Goal: Transaction & Acquisition: Purchase product/service

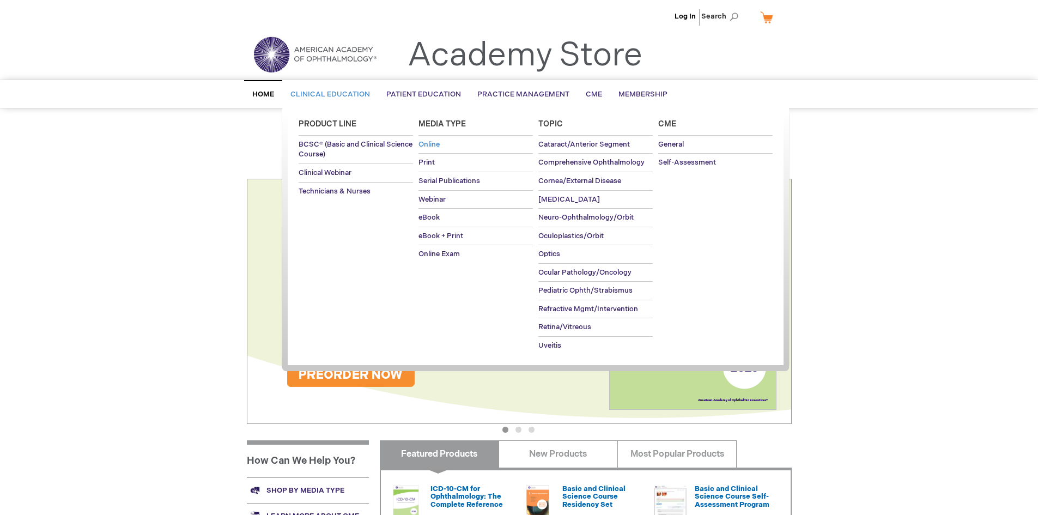
click at [439, 142] on span "Online" at bounding box center [428, 144] width 21 height 9
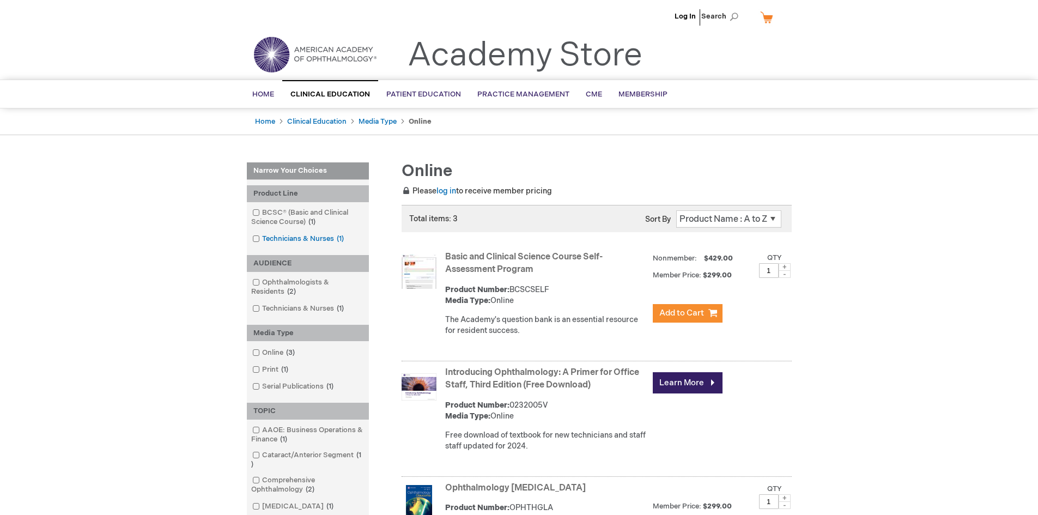
click at [295, 239] on link "Technicians & Nurses 1 item" at bounding box center [298, 239] width 99 height 10
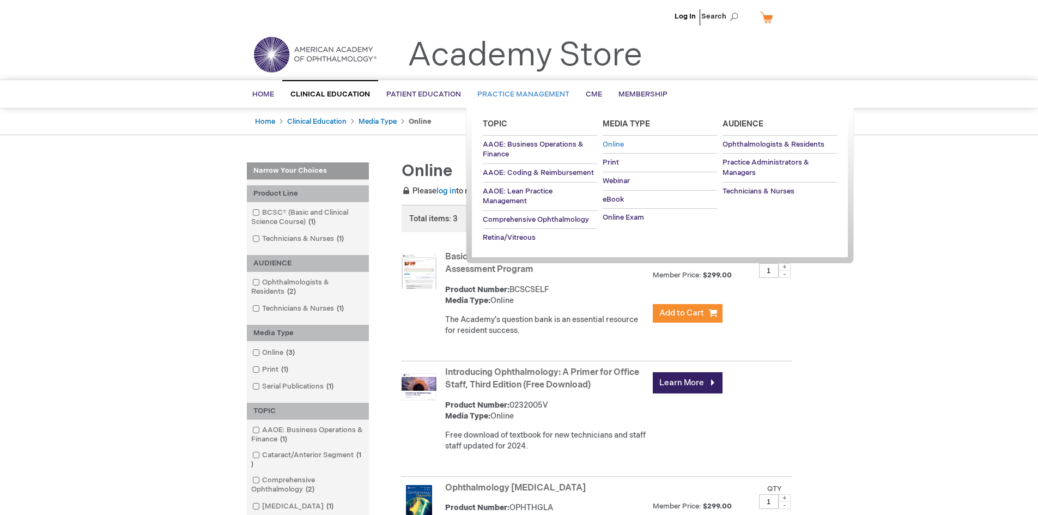
click at [619, 142] on span "Online" at bounding box center [612, 144] width 21 height 9
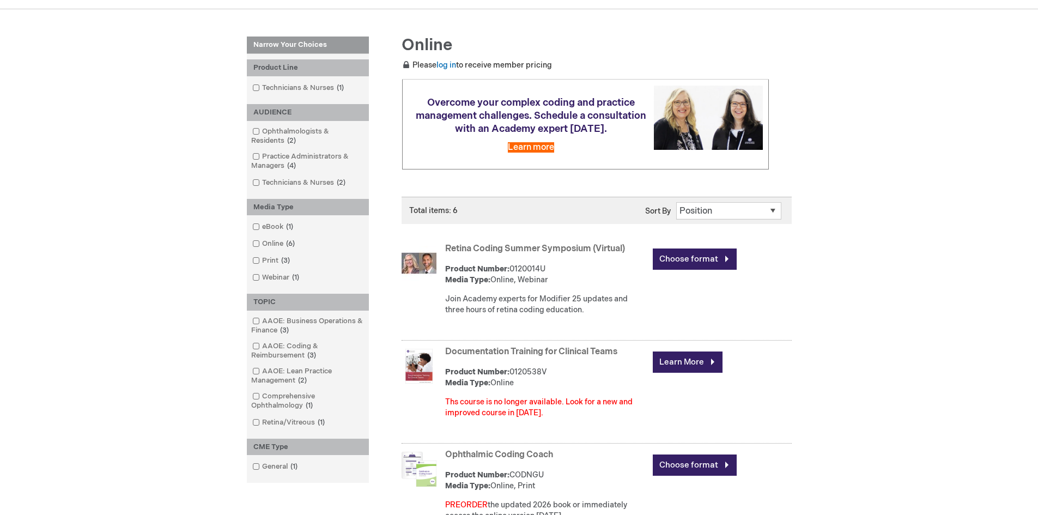
scroll to position [117, 0]
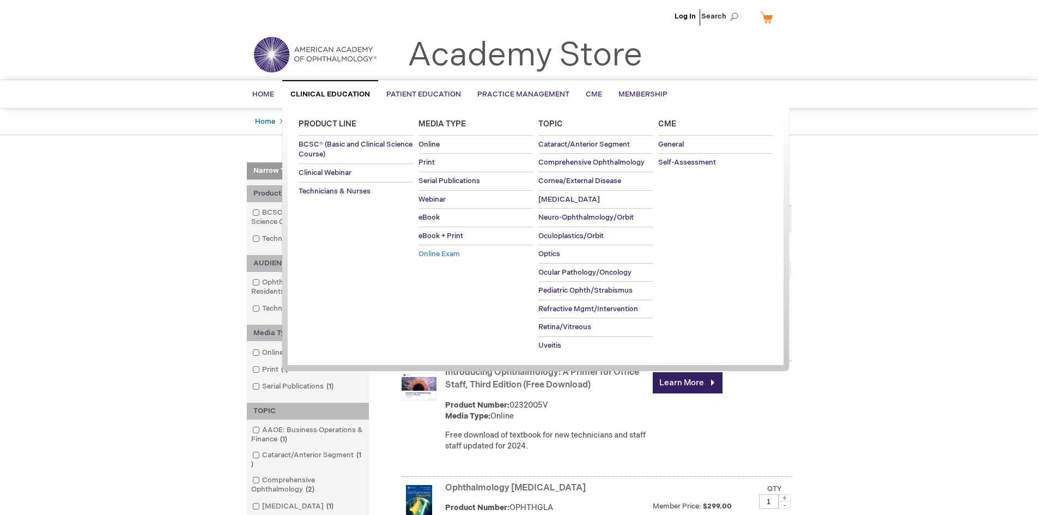
click at [429, 254] on span "Online Exam" at bounding box center [438, 253] width 41 height 9
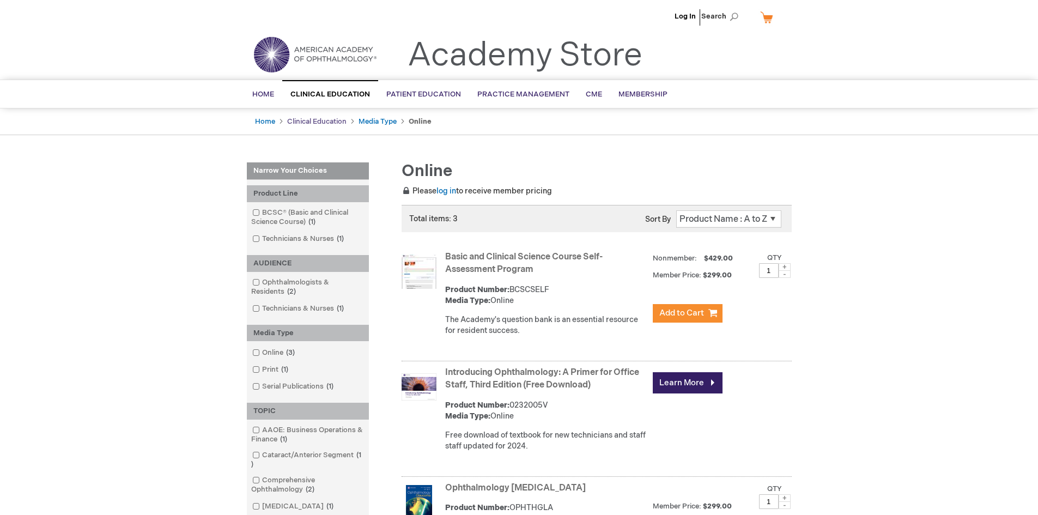
click at [318, 117] on link "Clinical Education" at bounding box center [316, 121] width 59 height 9
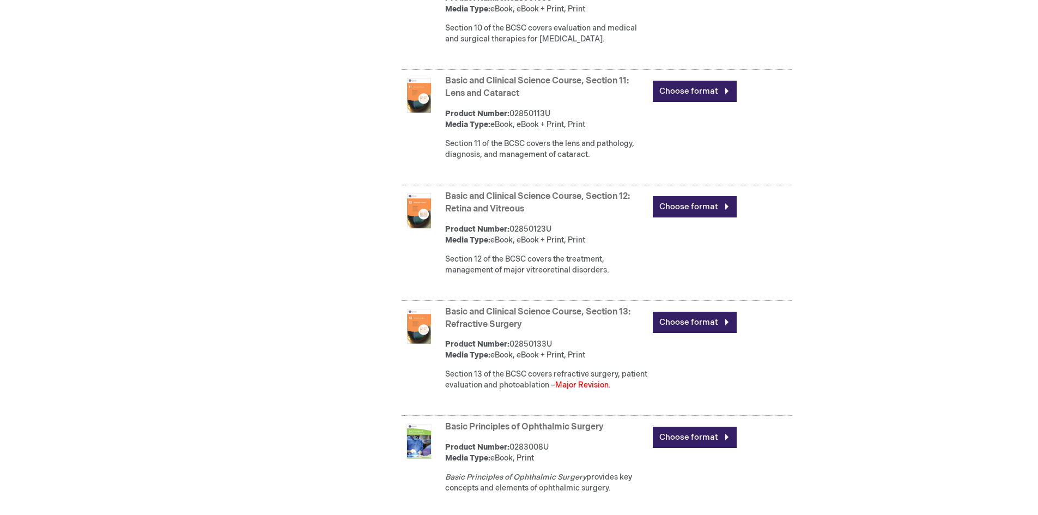
scroll to position [1734, 0]
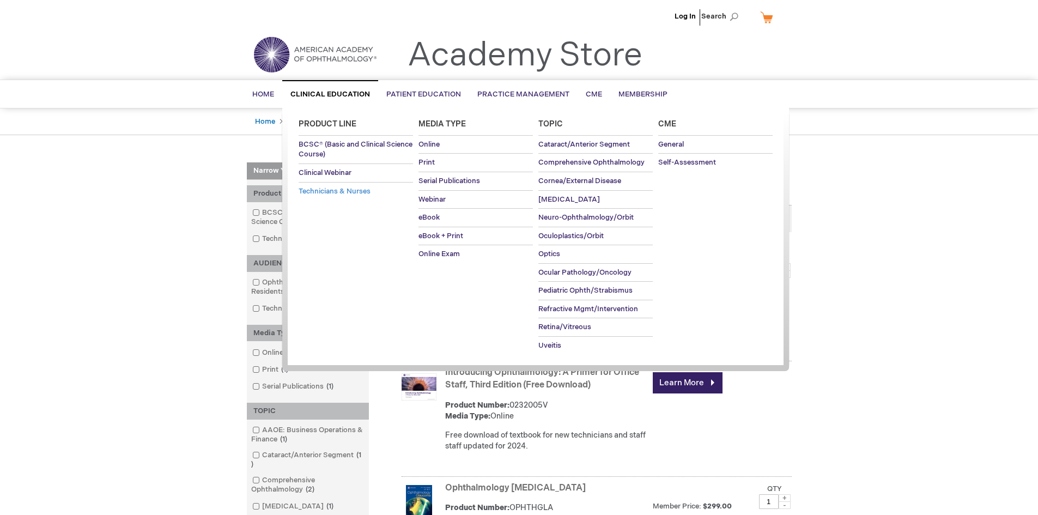
click at [364, 190] on span "Technicians & Nurses" at bounding box center [334, 191] width 72 height 9
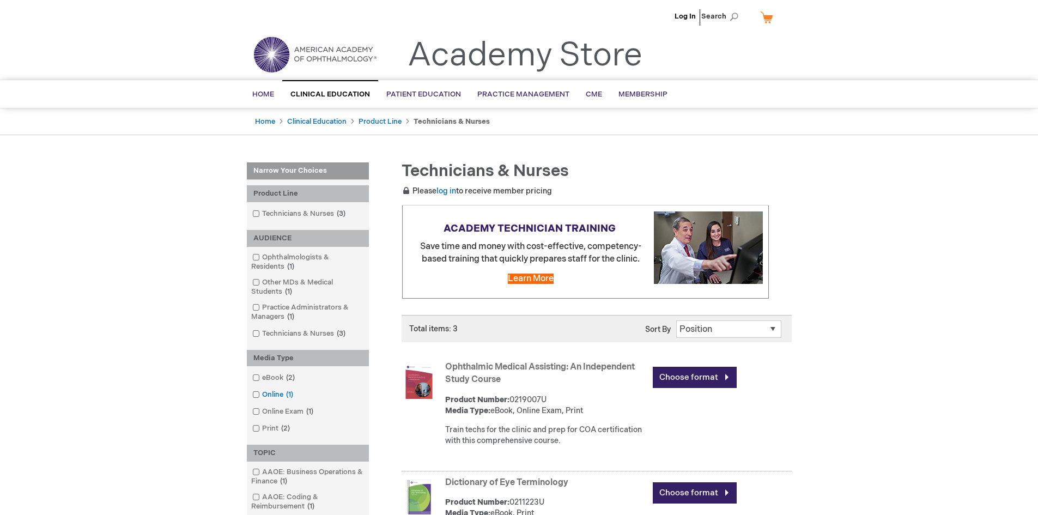
click at [262, 393] on span at bounding box center [262, 394] width 0 height 9
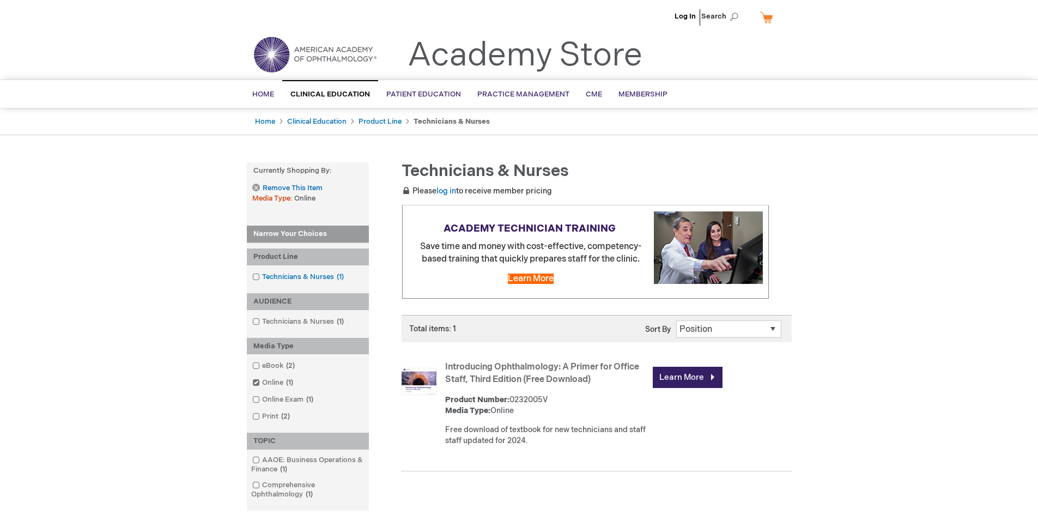
click at [262, 276] on span at bounding box center [262, 276] width 0 height 9
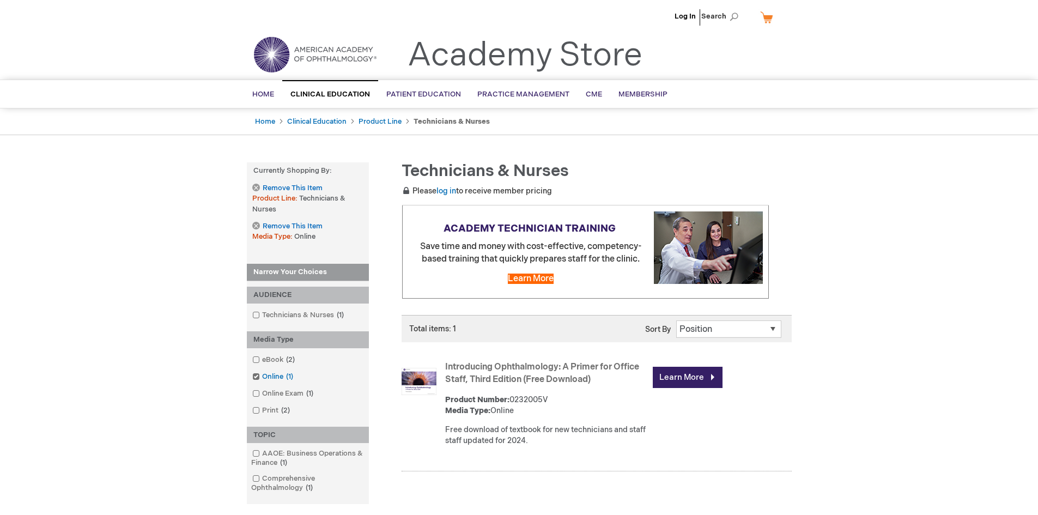
click at [262, 374] on span at bounding box center [262, 376] width 0 height 9
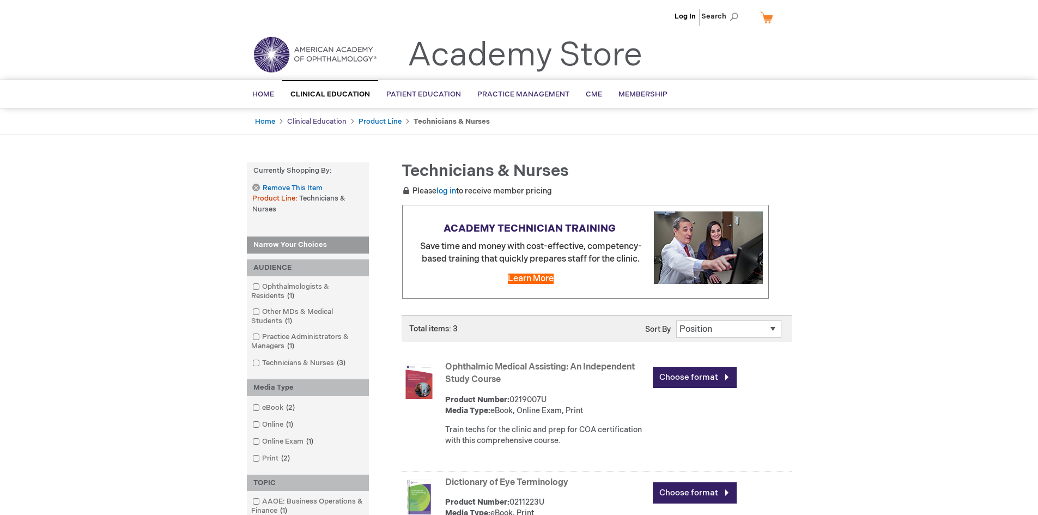
click at [302, 119] on link "Clinical Education" at bounding box center [316, 121] width 59 height 9
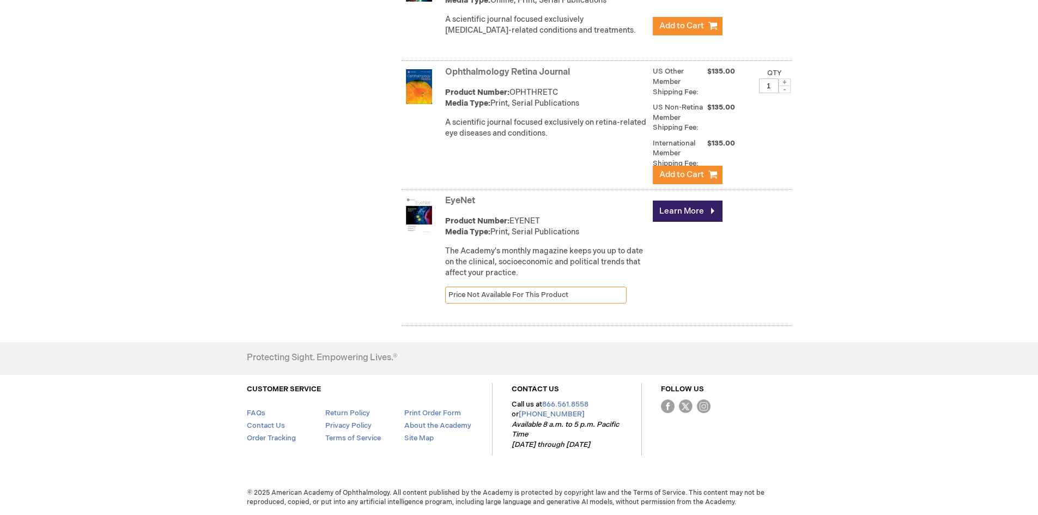
scroll to position [3137, 0]
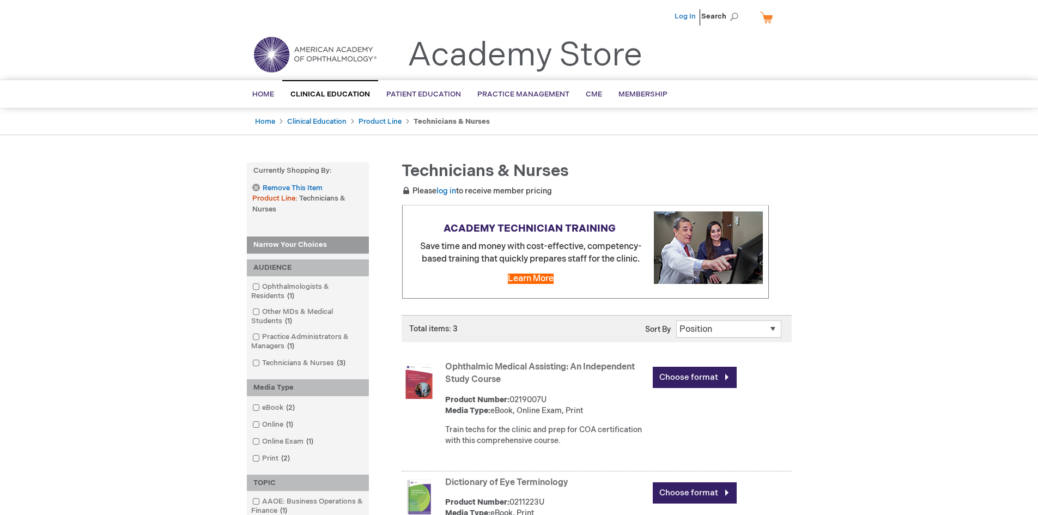
click at [686, 16] on link "Log In" at bounding box center [684, 16] width 21 height 9
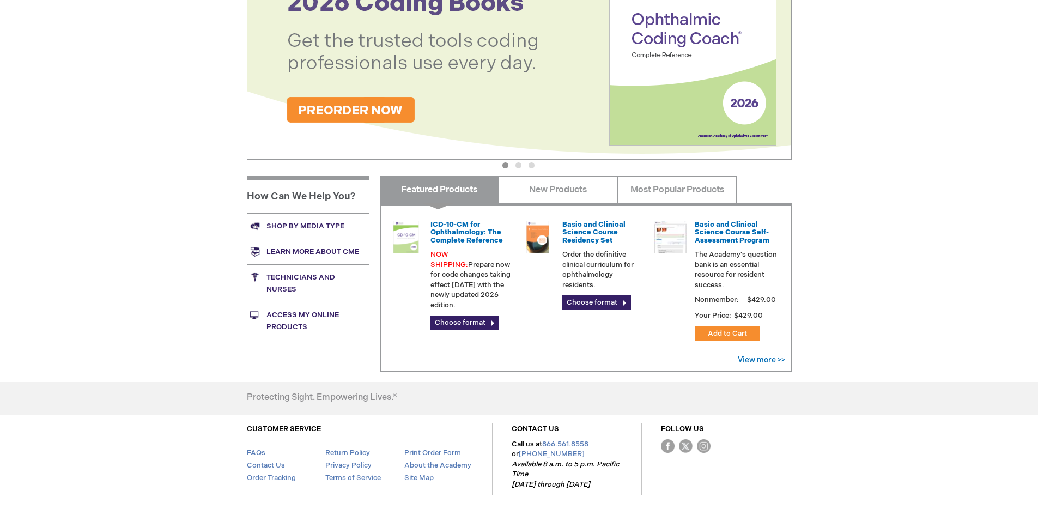
scroll to position [304, 0]
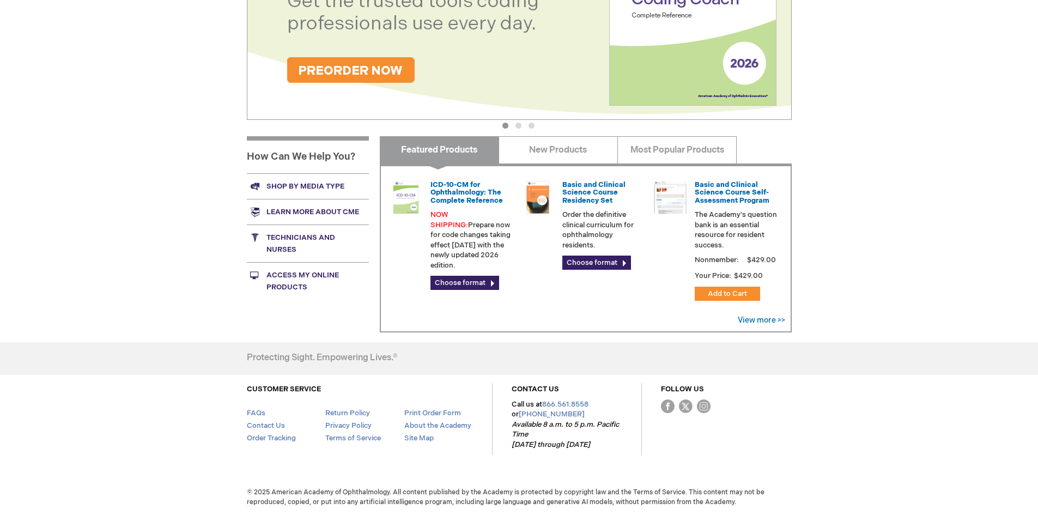
click at [309, 183] on link "Shop by media type" at bounding box center [308, 186] width 122 height 26
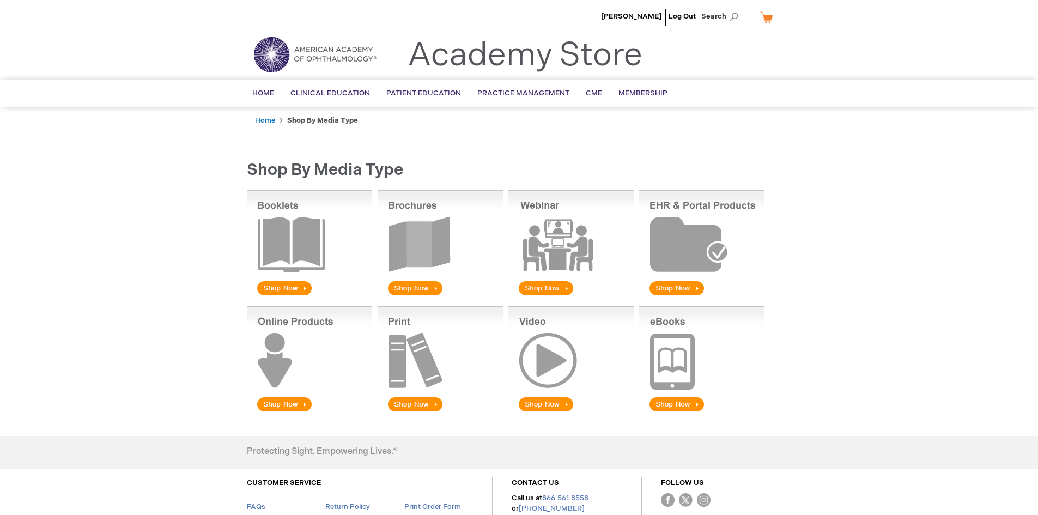
click at [292, 398] on img at bounding box center [309, 359] width 125 height 107
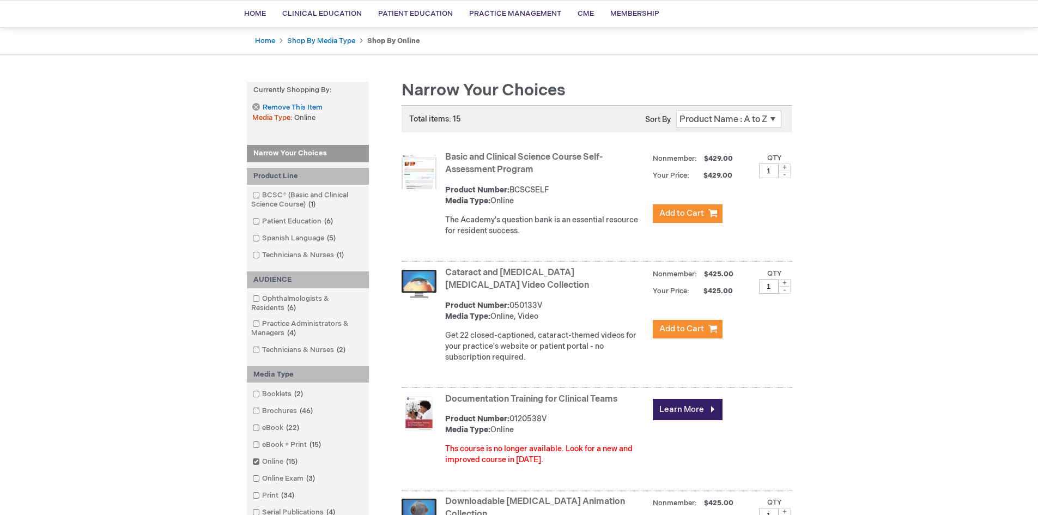
scroll to position [68, 0]
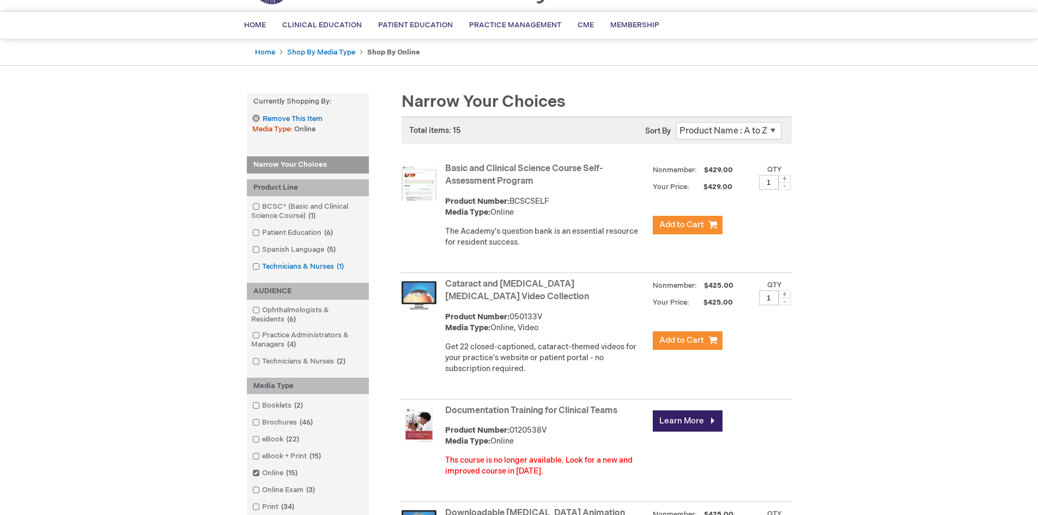
click at [262, 266] on span at bounding box center [262, 266] width 0 height 9
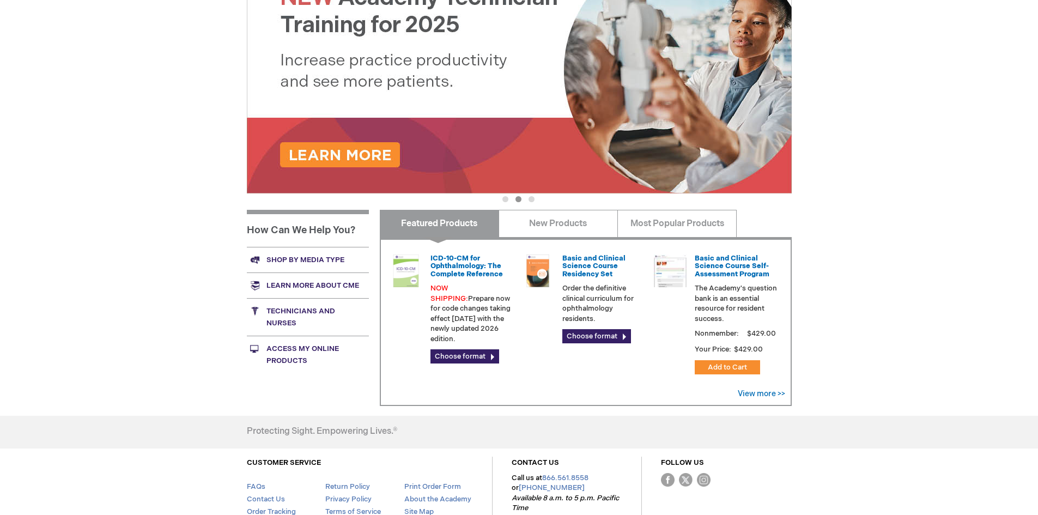
scroll to position [231, 0]
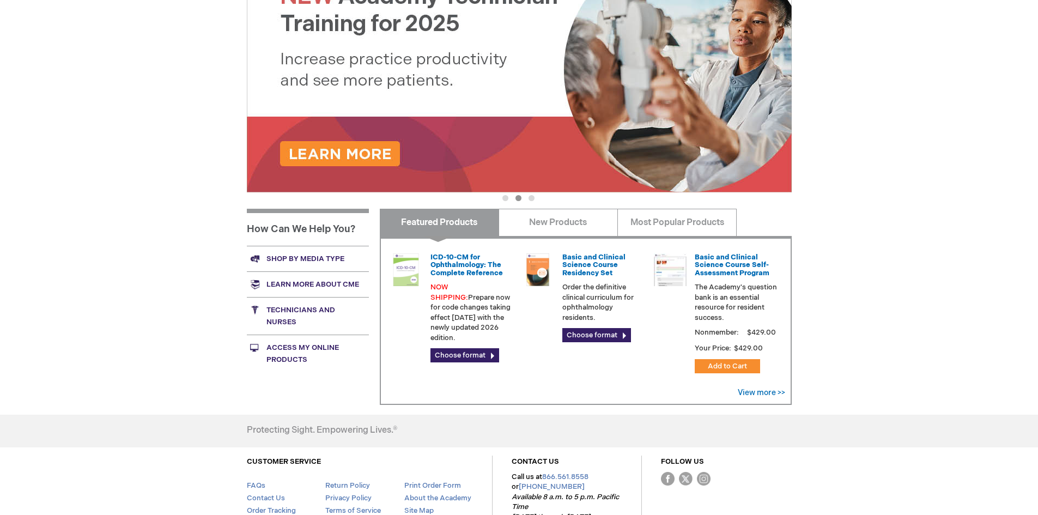
click at [319, 310] on link "Technicians and nurses" at bounding box center [308, 316] width 122 height 38
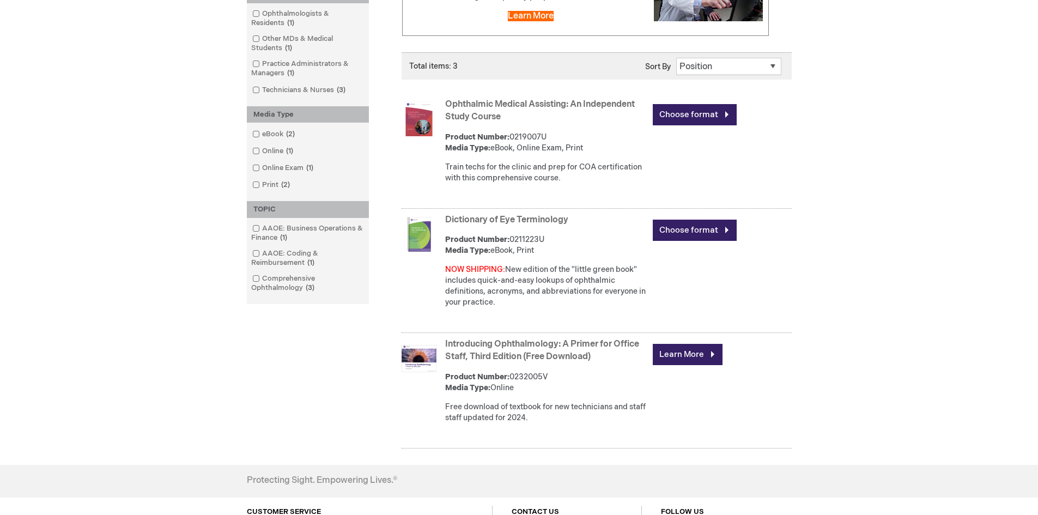
scroll to position [245, 0]
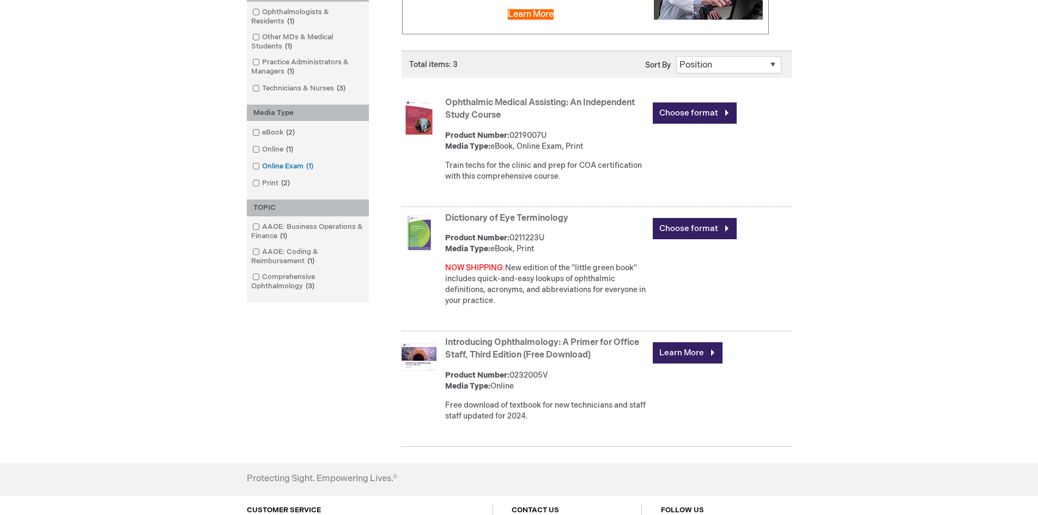
click at [262, 167] on span at bounding box center [262, 166] width 0 height 9
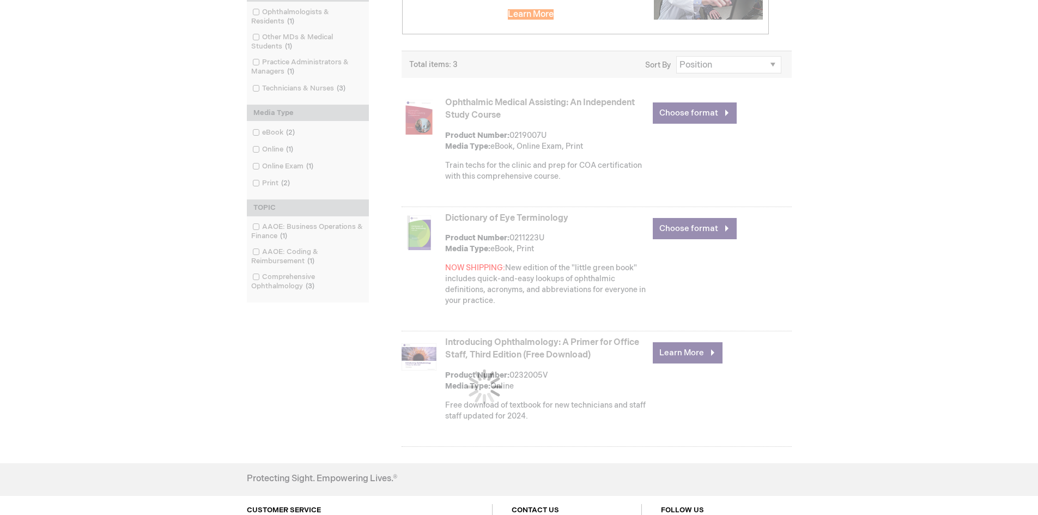
scroll to position [157, 0]
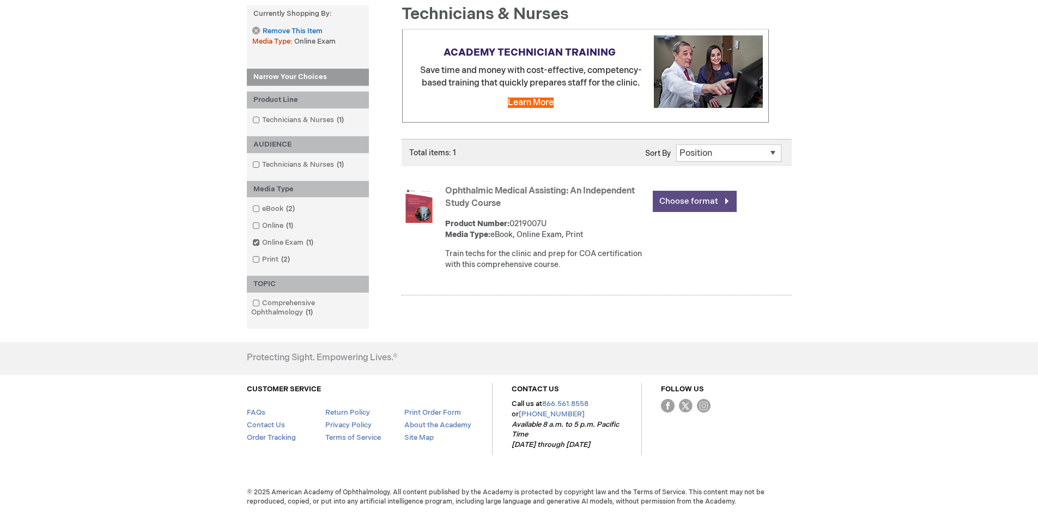
click at [703, 197] on link "Choose format" at bounding box center [694, 201] width 84 height 21
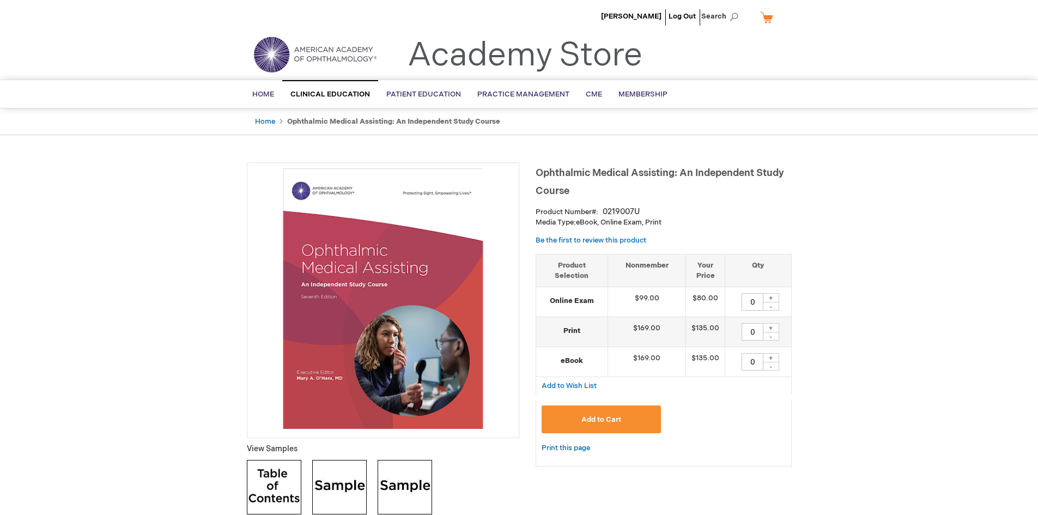
click at [772, 297] on div "+" at bounding box center [770, 297] width 16 height 9
type input "1"
click at [618, 416] on span "Add to Cart" at bounding box center [601, 419] width 40 height 9
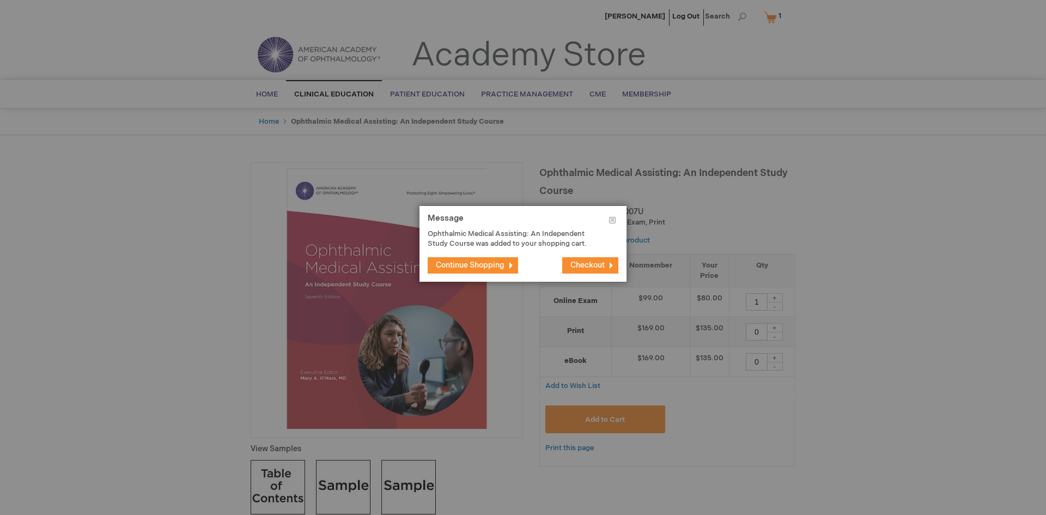
click at [587, 265] on span "Checkout" at bounding box center [587, 264] width 34 height 9
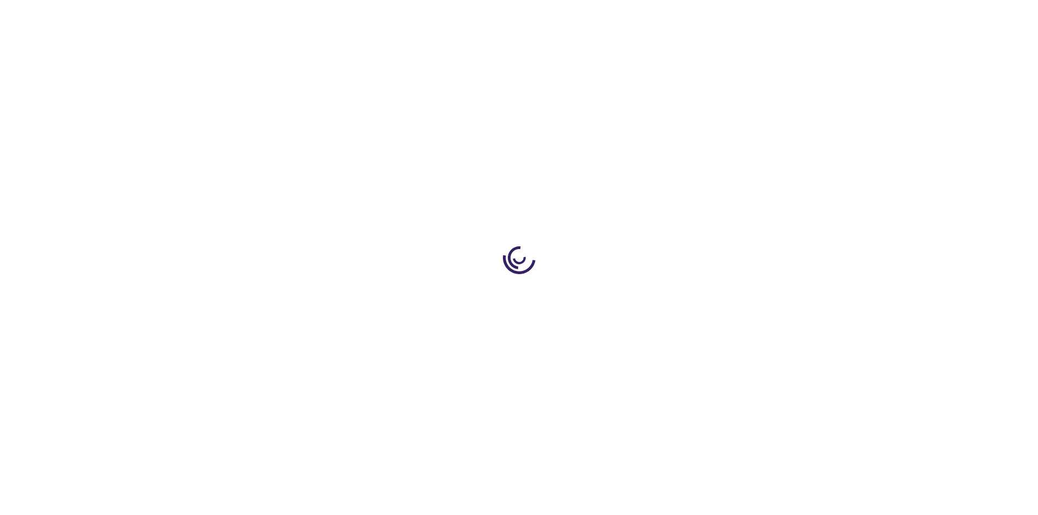
select select "US"
select select "29"
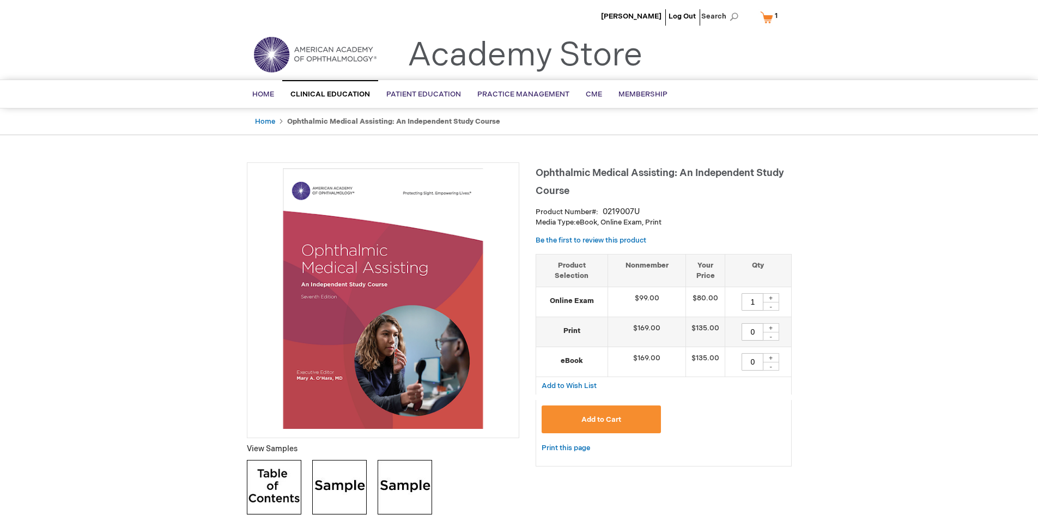
click at [607, 414] on button "Add to Cart" at bounding box center [601, 419] width 120 height 28
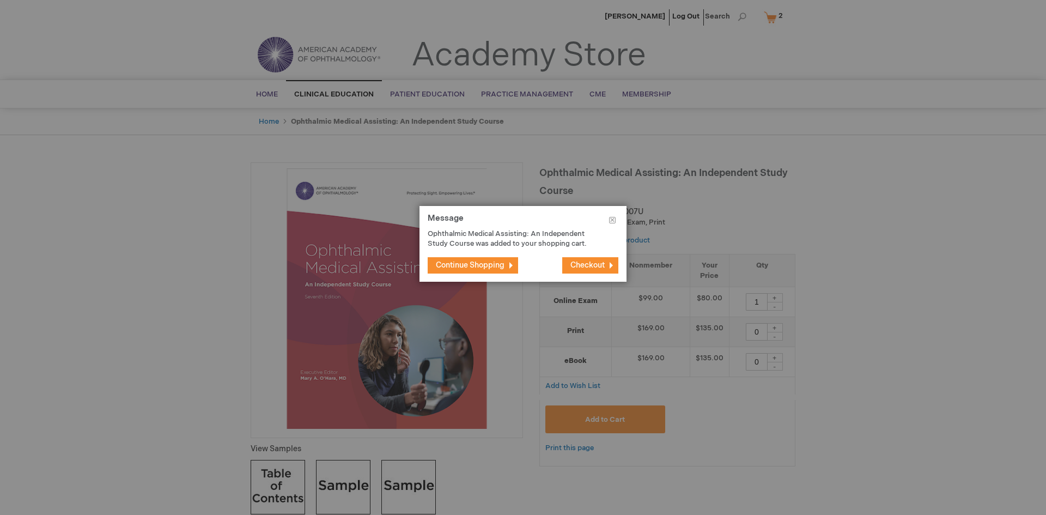
click at [589, 261] on span "Checkout" at bounding box center [587, 264] width 34 height 9
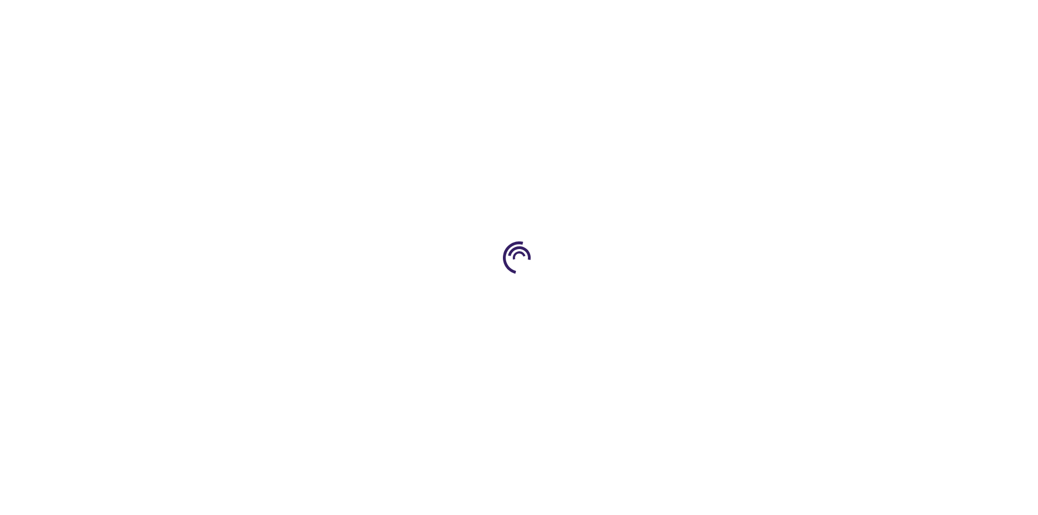
select select "US"
select select "29"
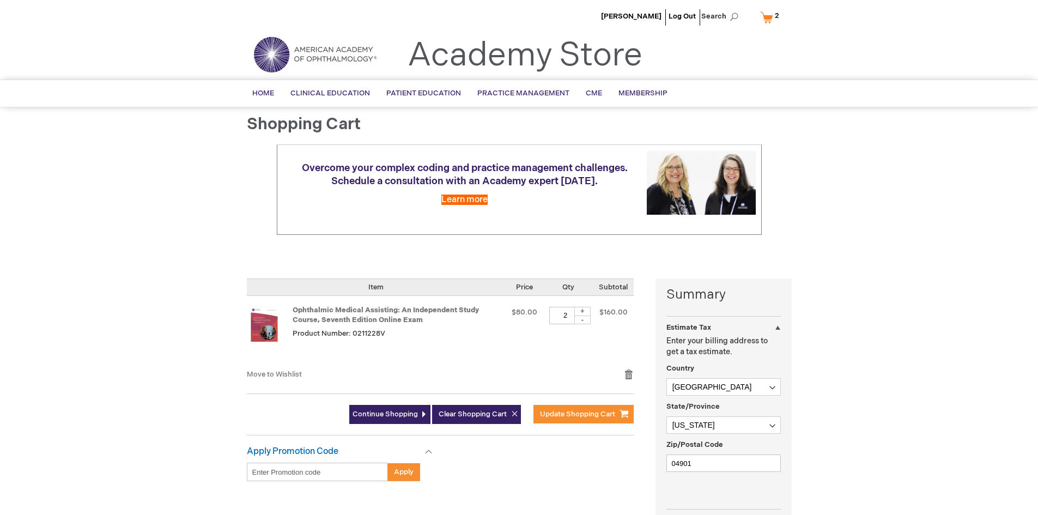
click at [581, 317] on div "-" at bounding box center [582, 319] width 16 height 9
type input "1"
click at [990, 355] on div "Tracy Tosi Log Out Search My Cart 2 2 items CLOSE RECENTLY ADDED ITEM(S) Close …" at bounding box center [519, 425] width 1038 height 850
click at [771, 17] on link "My Cart 2 2 items" at bounding box center [772, 17] width 28 height 19
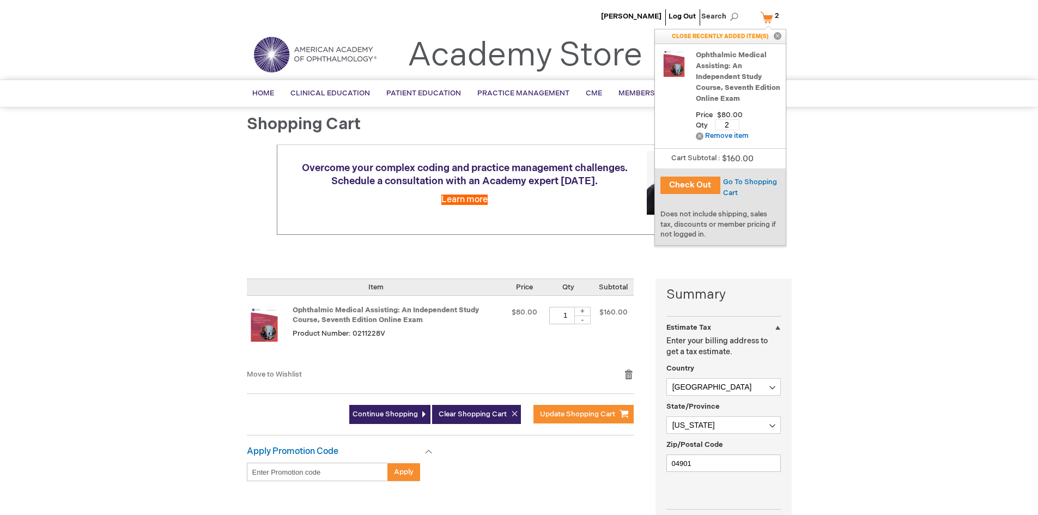
drag, startPoint x: 729, startPoint y: 125, endPoint x: 722, endPoint y: 124, distance: 6.6
click at [722, 124] on input "2" at bounding box center [727, 124] width 25 height 11
type input "1"
click at [855, 151] on div "Tracy Tosi Log Out Search My Cart 2 2 items CLOSE RECENTLY ADDED ITEM(S) Close …" at bounding box center [519, 425] width 1038 height 850
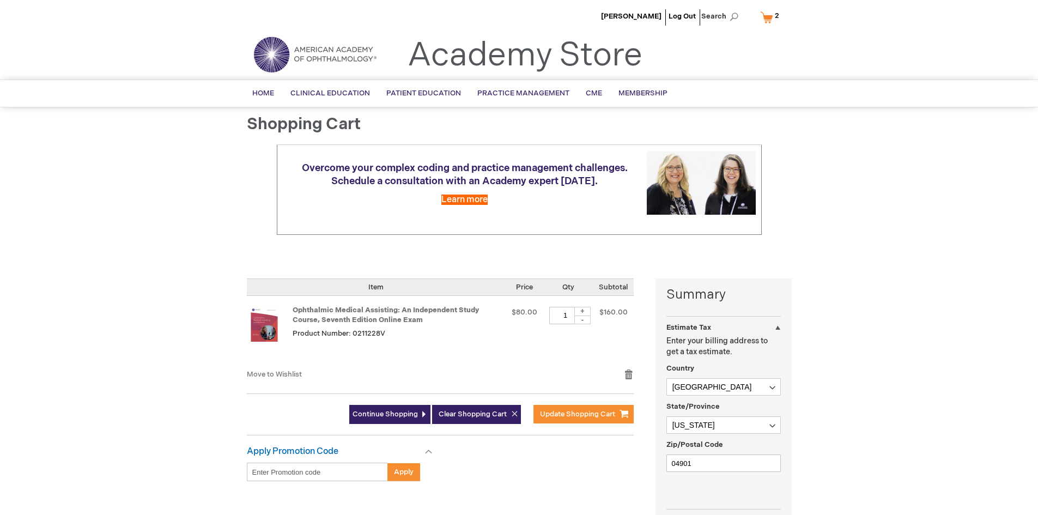
click at [771, 18] on link "My Cart 2 2 items" at bounding box center [772, 17] width 28 height 19
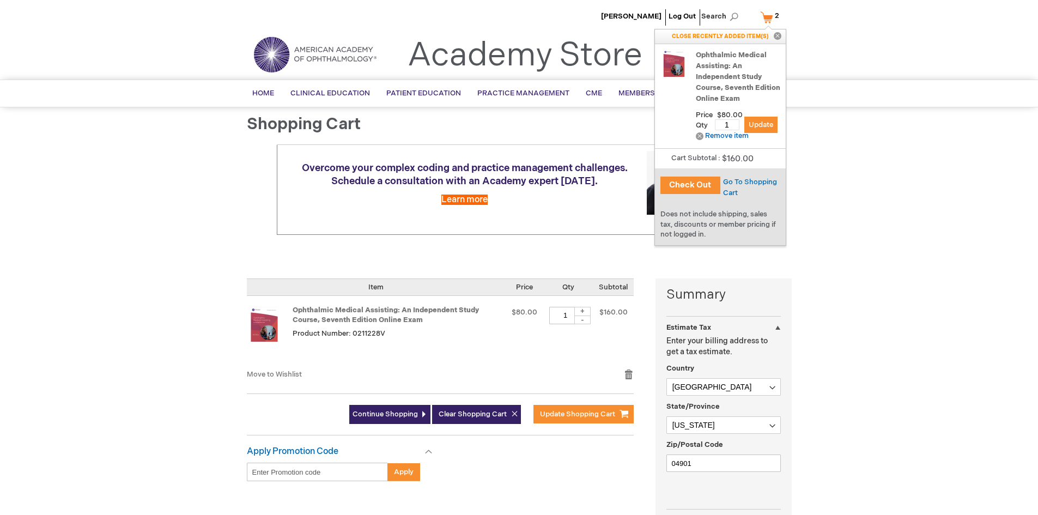
click at [759, 121] on span "Update" at bounding box center [760, 124] width 25 height 9
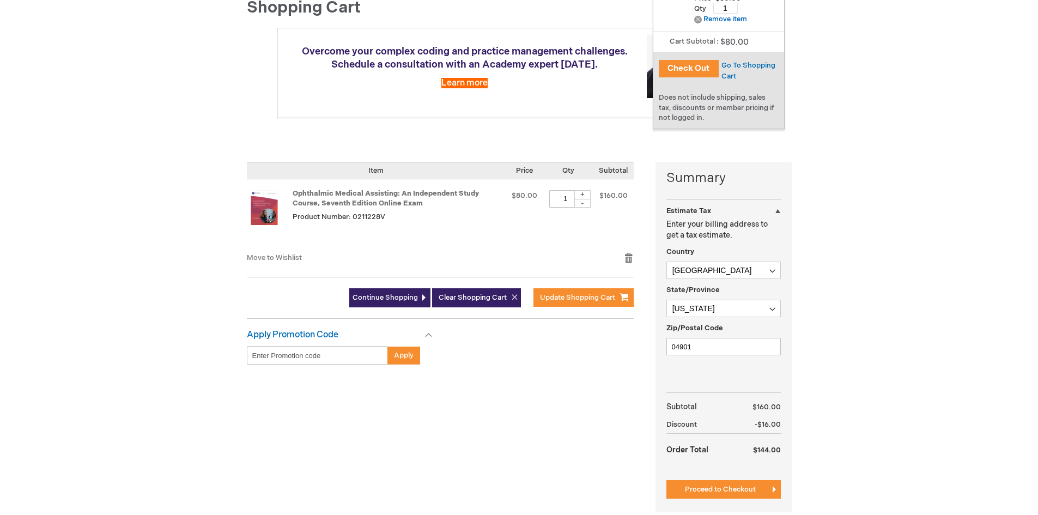
scroll to position [123, 0]
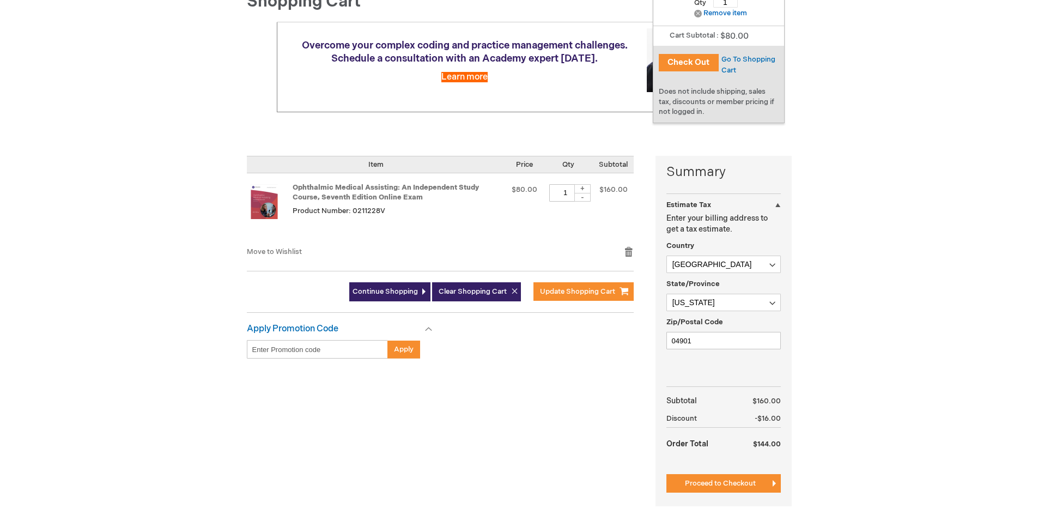
click at [690, 64] on button "Check Out" at bounding box center [688, 62] width 60 height 17
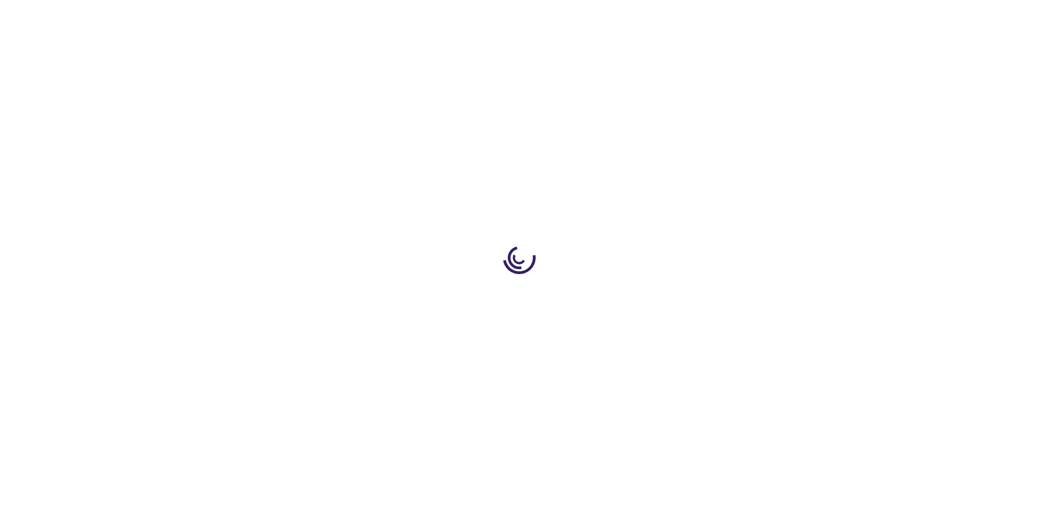
select select "US"
select select "29"
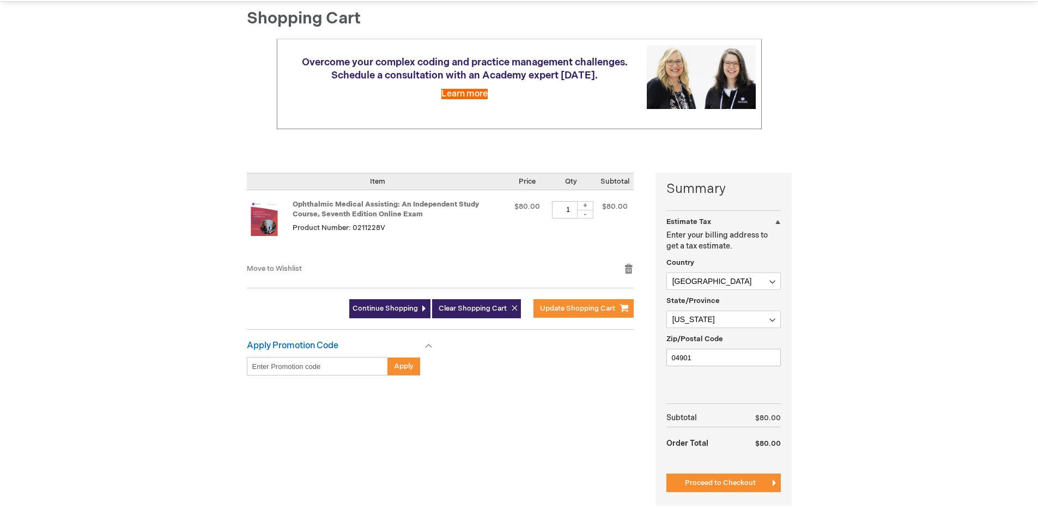
scroll to position [231, 0]
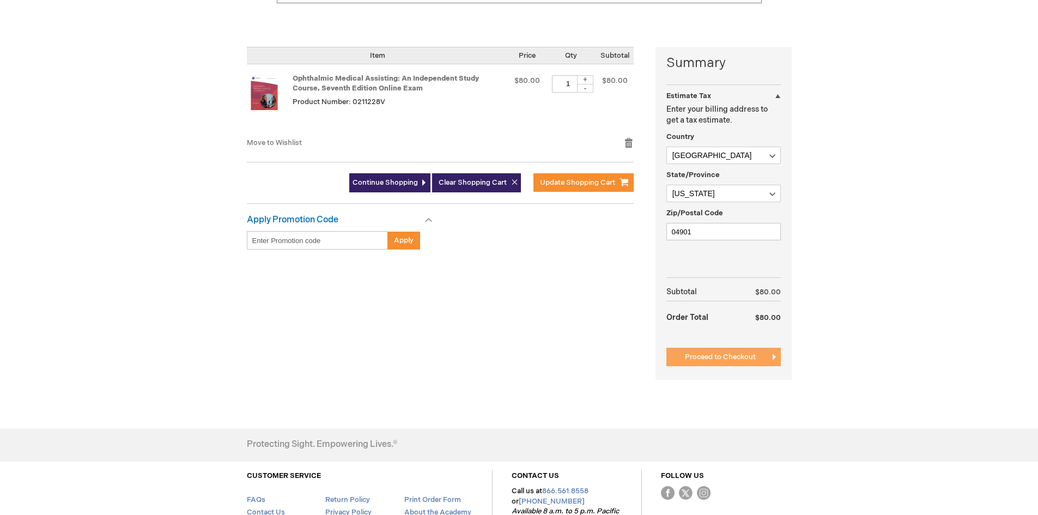
click at [730, 356] on span "Proceed to Checkout" at bounding box center [720, 356] width 71 height 9
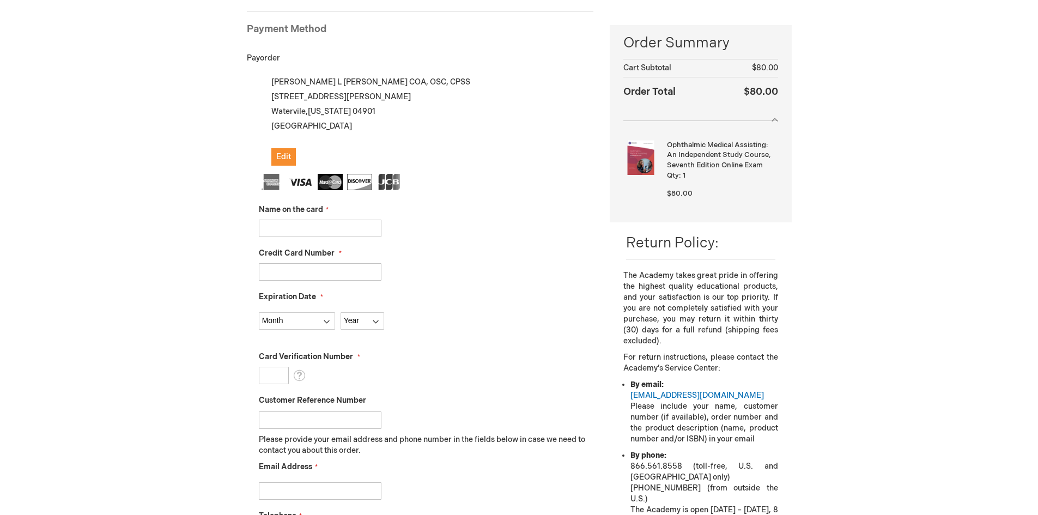
click at [285, 231] on input "Name on the card" at bounding box center [320, 227] width 123 height 17
type input "[PERSON_NAME]"
click at [307, 269] on input "Credit Card Number" at bounding box center [320, 271] width 123 height 17
type input "5474970214054314"
click at [325, 322] on select "Month 01 - January 02 - February 03 - March 04 - April 05 - May 06 - June 07 - …" at bounding box center [297, 320] width 76 height 17
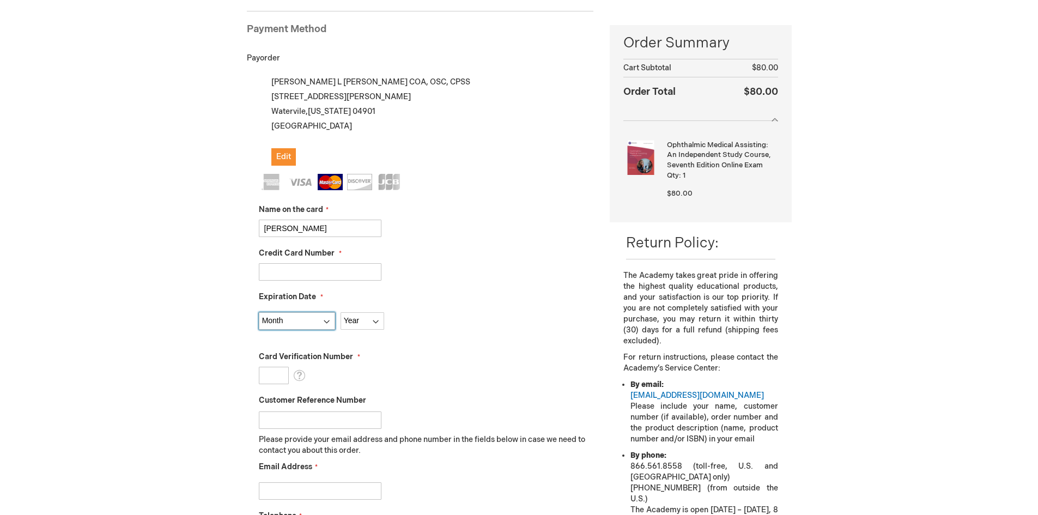
select select "11"
click at [259, 312] on select "Month 01 - January 02 - February 03 - March 04 - April 05 - May 06 - June 07 - …" at bounding box center [297, 320] width 76 height 17
click at [380, 320] on select "Year 2025 2026 2027 2028 2029 2030 2031 2032 2033 2034 2035" at bounding box center [362, 320] width 44 height 17
select select "2026"
click at [340, 312] on select "Year 2025 2026 2027 2028 2029 2030 2031 2032 2033 2034 2035" at bounding box center [362, 320] width 44 height 17
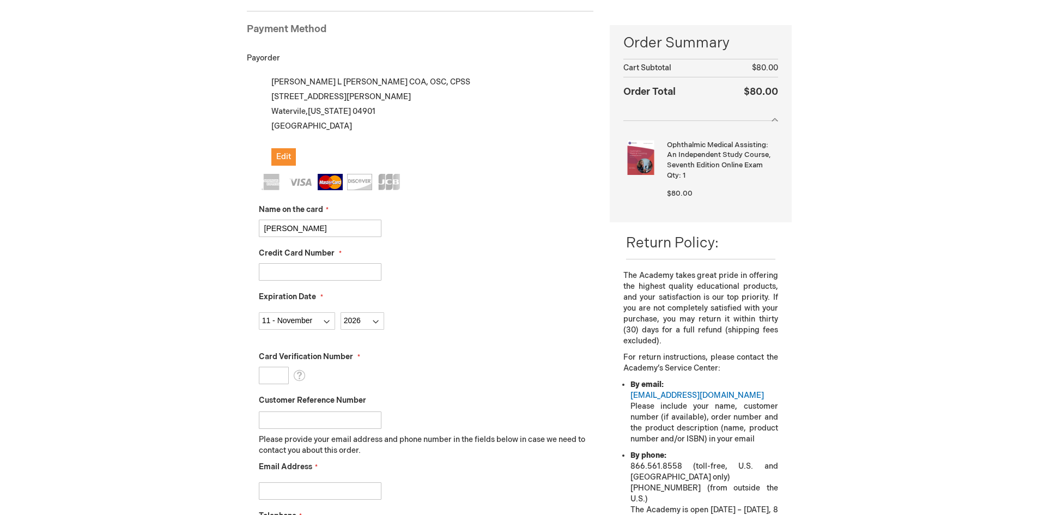
click at [276, 376] on input "Card Verification Number" at bounding box center [274, 375] width 30 height 17
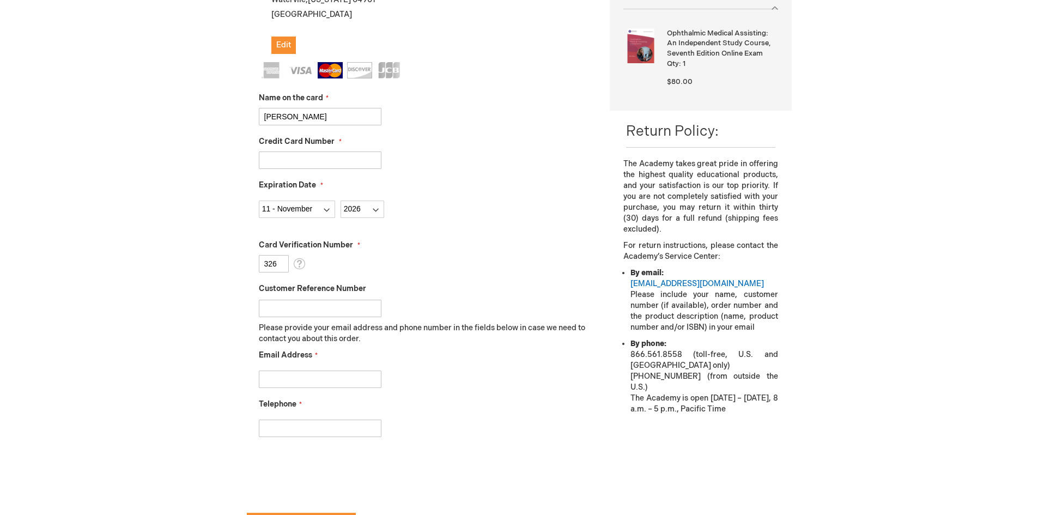
scroll to position [285, 0]
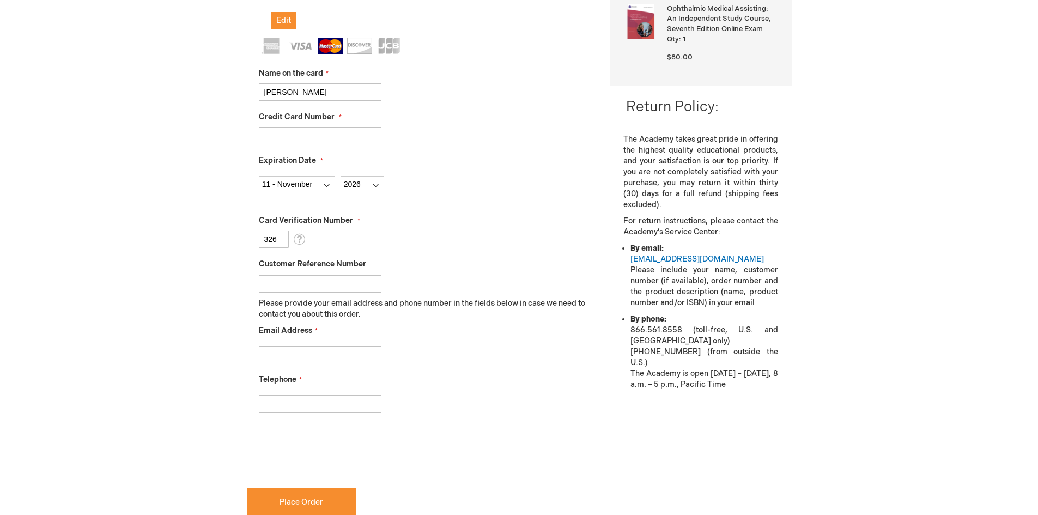
type input "326"
click at [291, 284] on input "Customer Reference Number" at bounding box center [320, 283] width 123 height 17
type input "ttosi@maine2020.com"
click at [291, 358] on input "Email Address" at bounding box center [320, 354] width 123 height 17
type input "ttosi@maine2020.com"
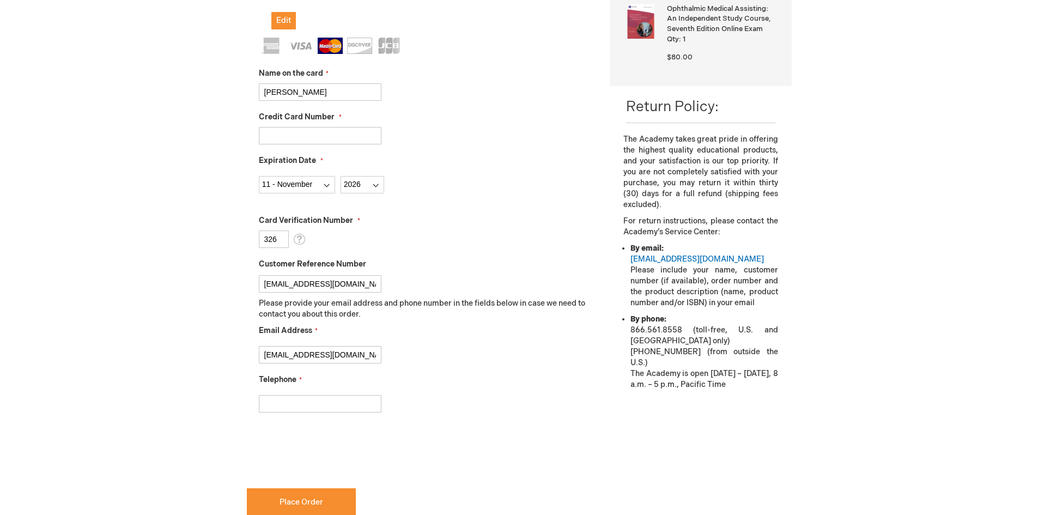
click at [280, 396] on input "Telephone" at bounding box center [320, 403] width 123 height 17
type input "207-873-2731"
checkbox input "true"
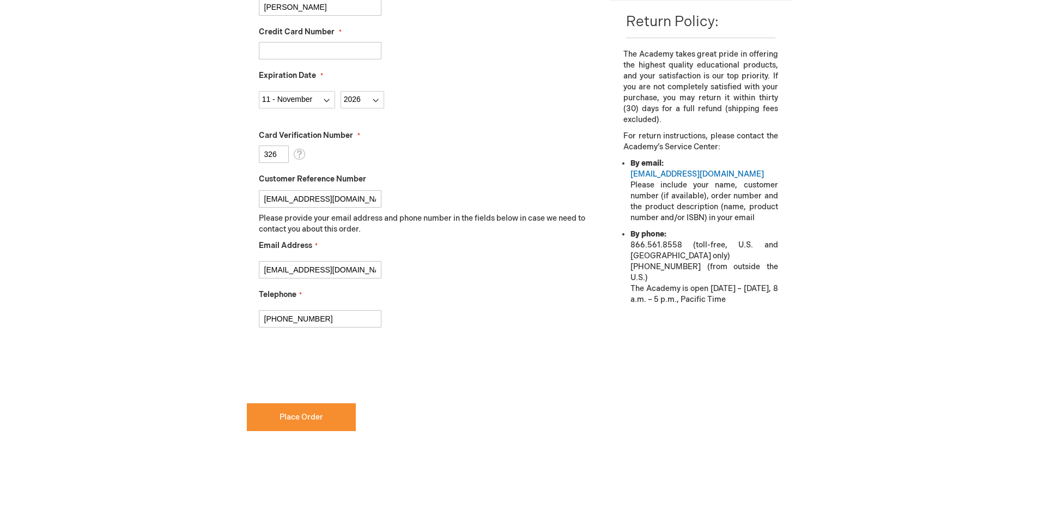
scroll to position [381, 0]
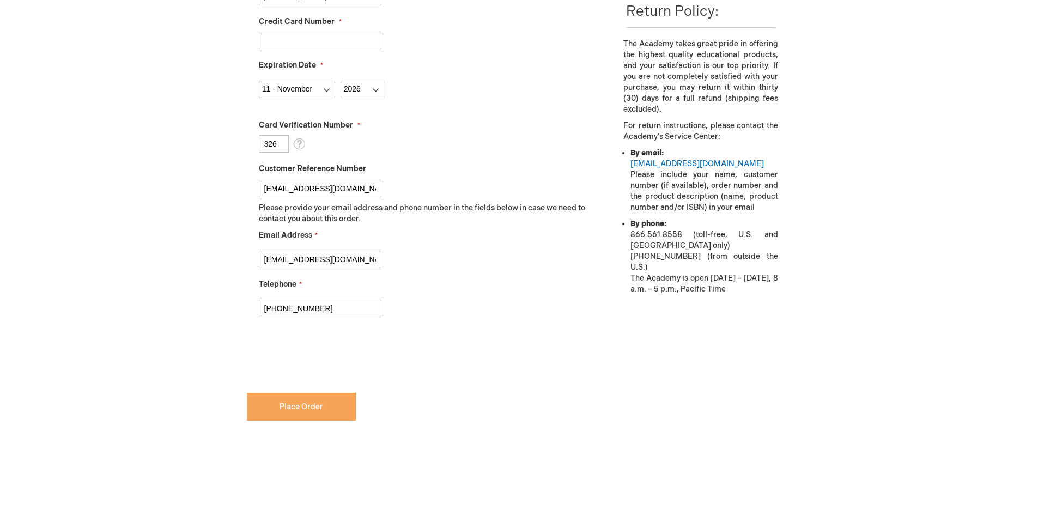
click at [306, 408] on span "Place Order" at bounding box center [301, 406] width 44 height 9
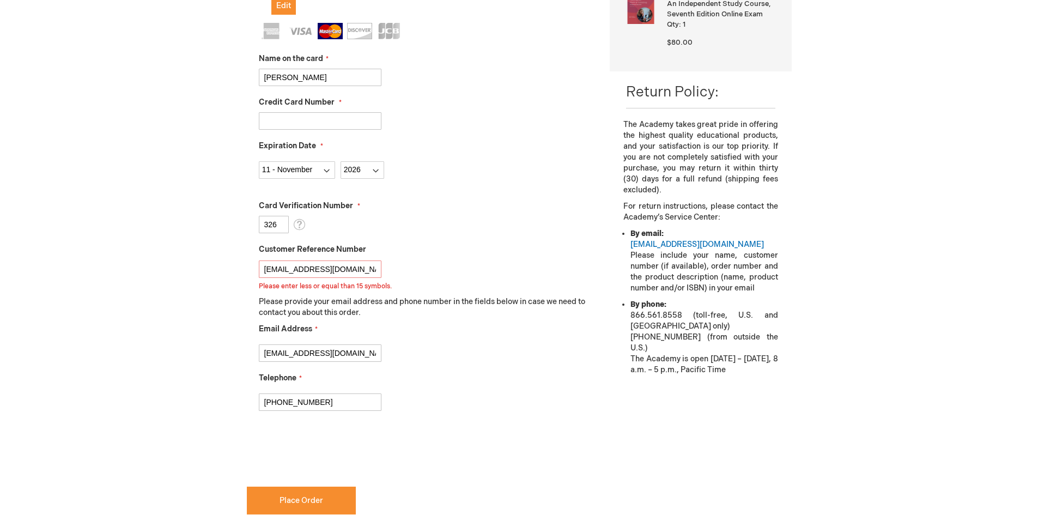
scroll to position [297, 0]
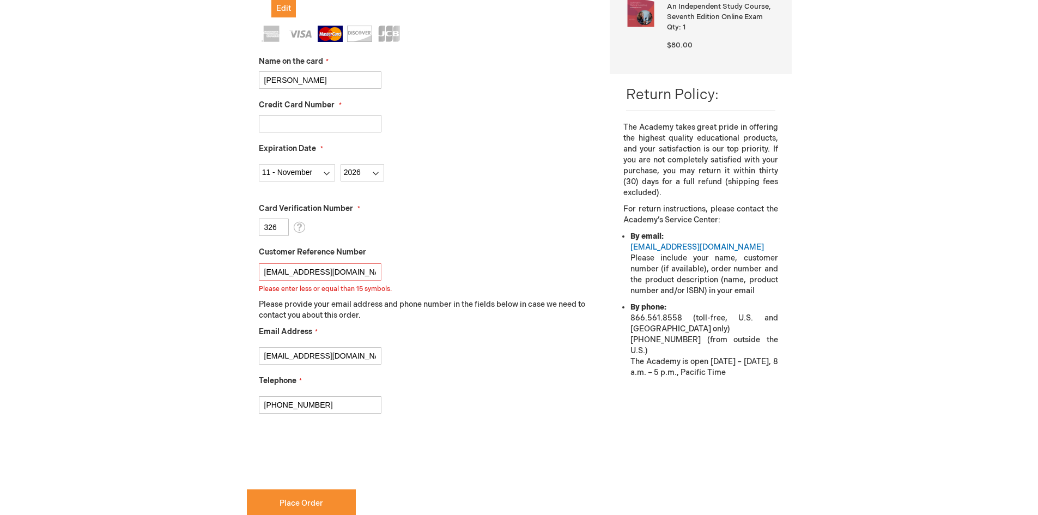
drag, startPoint x: 347, startPoint y: 271, endPoint x: 175, endPoint y: 295, distance: 173.8
click at [175, 295] on div "Tracy Tosi Log Out Search My Cart 1 1 items CLOSE RECENTLY ADDED ITEM(S) Close …" at bounding box center [519, 252] width 1038 height 1099
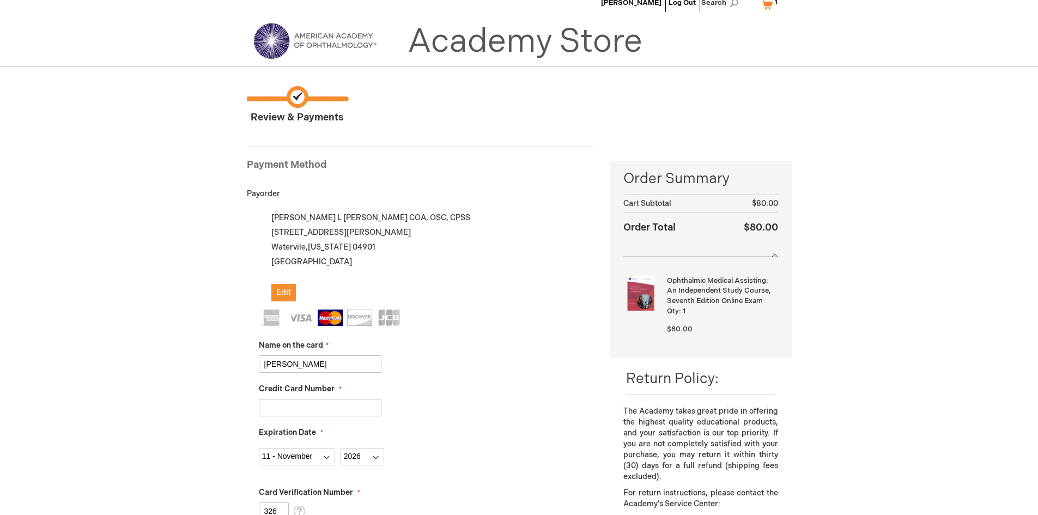
scroll to position [0, 0]
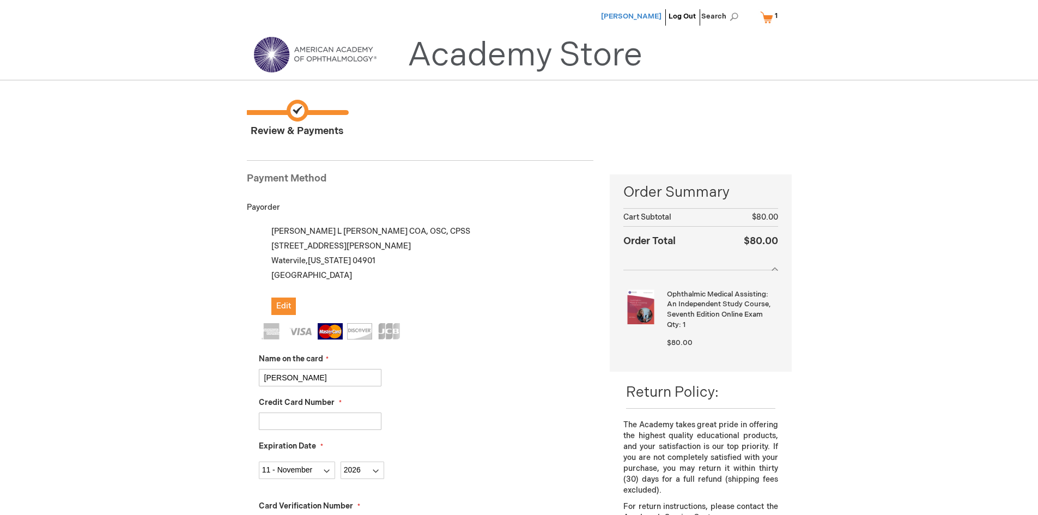
click at [633, 12] on span "[PERSON_NAME]" at bounding box center [631, 16] width 60 height 9
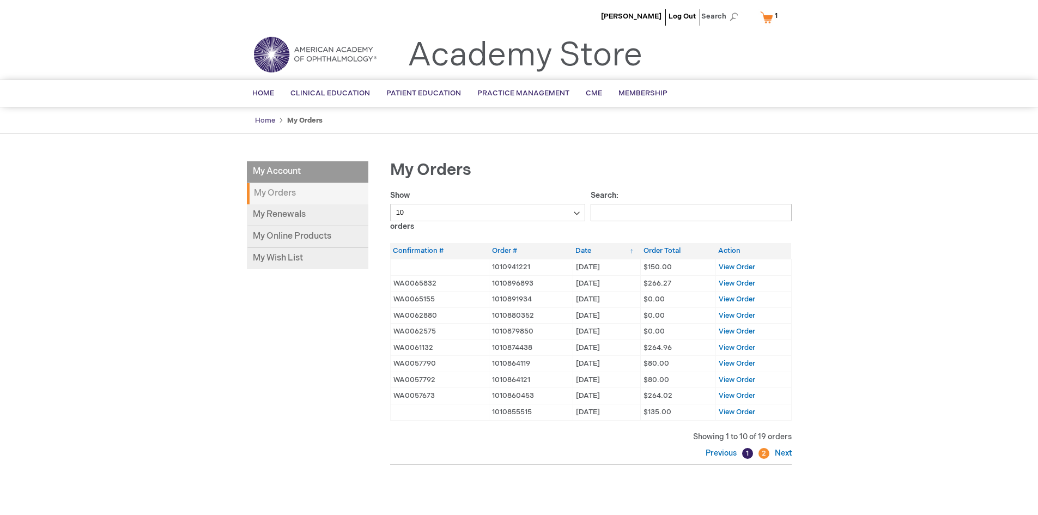
click at [267, 117] on link "Home" at bounding box center [265, 120] width 20 height 9
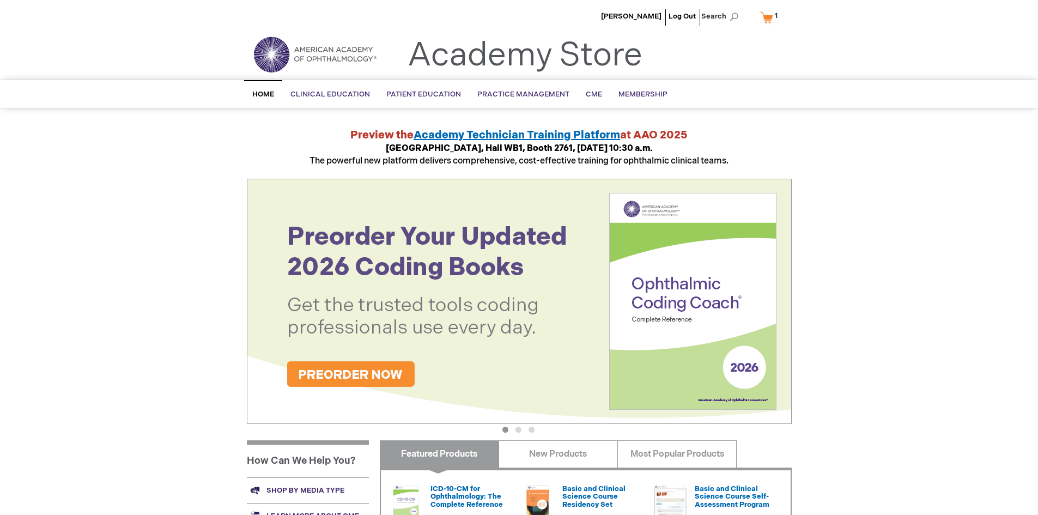
drag, startPoint x: 896, startPoint y: 398, endPoint x: 896, endPoint y: 362, distance: 35.9
click at [896, 398] on div "Tracy Tosi Log Out Search My Cart 1 1 items CLOSE RECENTLY ADDED ITEM(S) Close …" at bounding box center [519, 409] width 1038 height 819
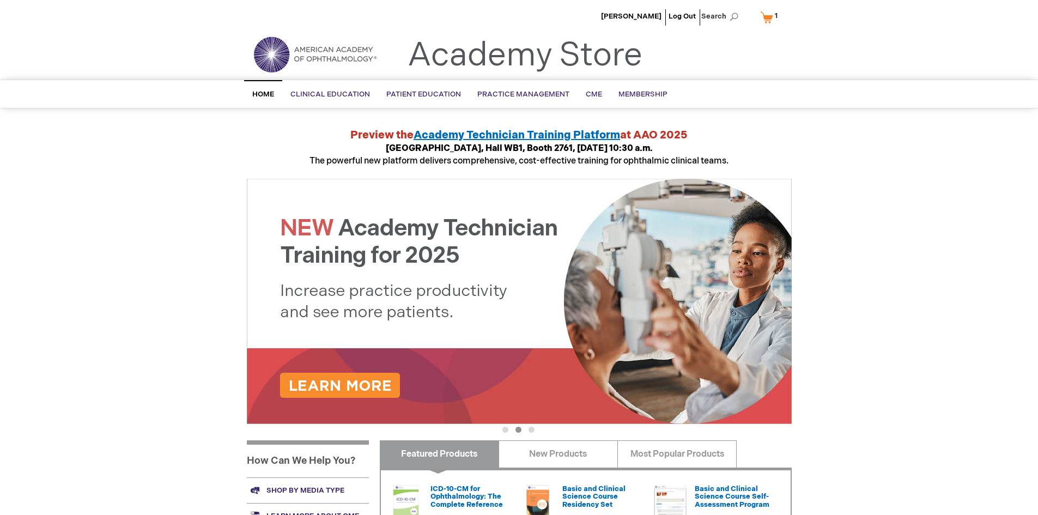
drag, startPoint x: 937, startPoint y: 1, endPoint x: 800, endPoint y: 151, distance: 203.6
click at [800, 151] on div "Tracy Tosi Log Out Search My Cart 1 1 items CLOSE RECENTLY ADDED ITEM(S) Close …" at bounding box center [519, 409] width 1038 height 819
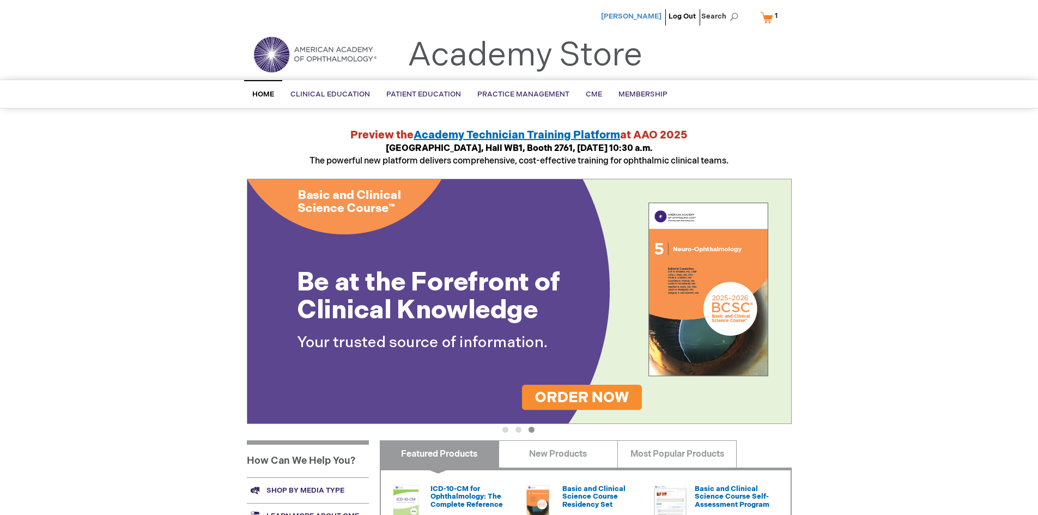
click at [639, 17] on span "[PERSON_NAME]" at bounding box center [631, 16] width 60 height 9
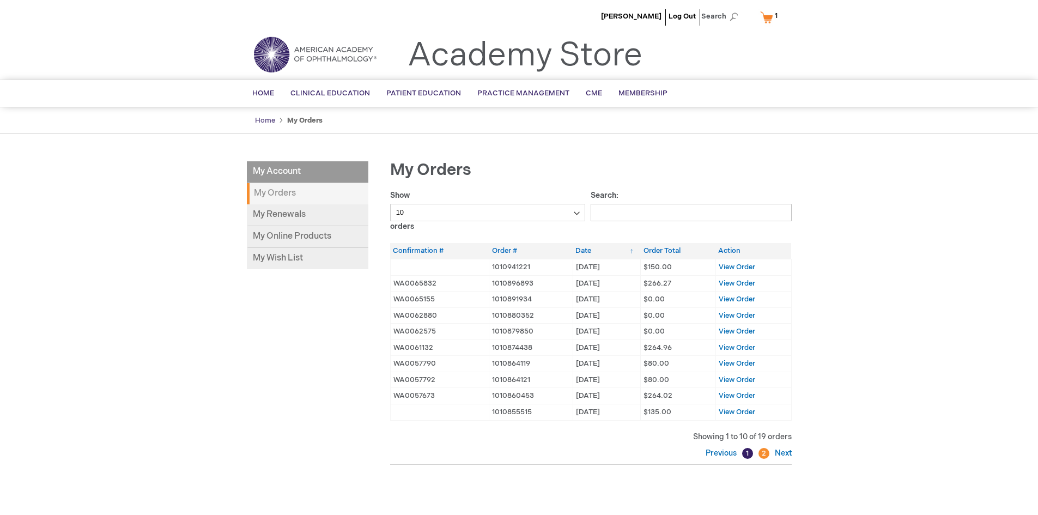
click at [265, 118] on link "Home" at bounding box center [265, 120] width 20 height 9
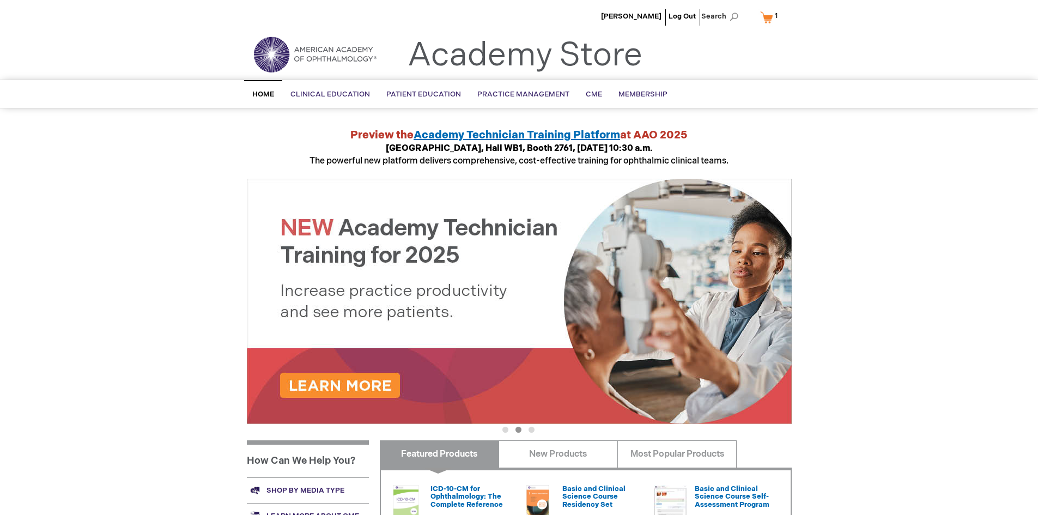
click at [649, 9] on li "[PERSON_NAME]" at bounding box center [631, 16] width 66 height 33
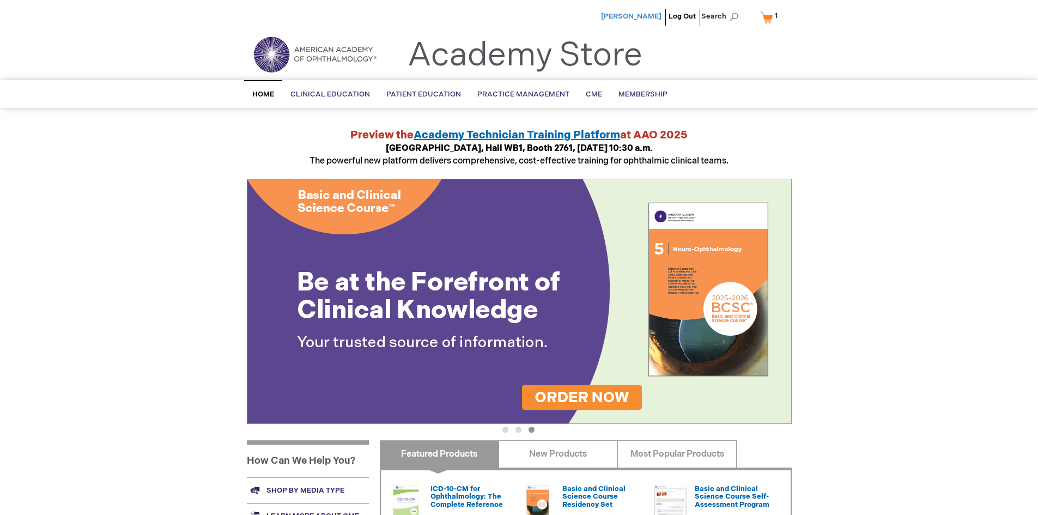
click at [649, 15] on span "[PERSON_NAME]" at bounding box center [631, 16] width 60 height 9
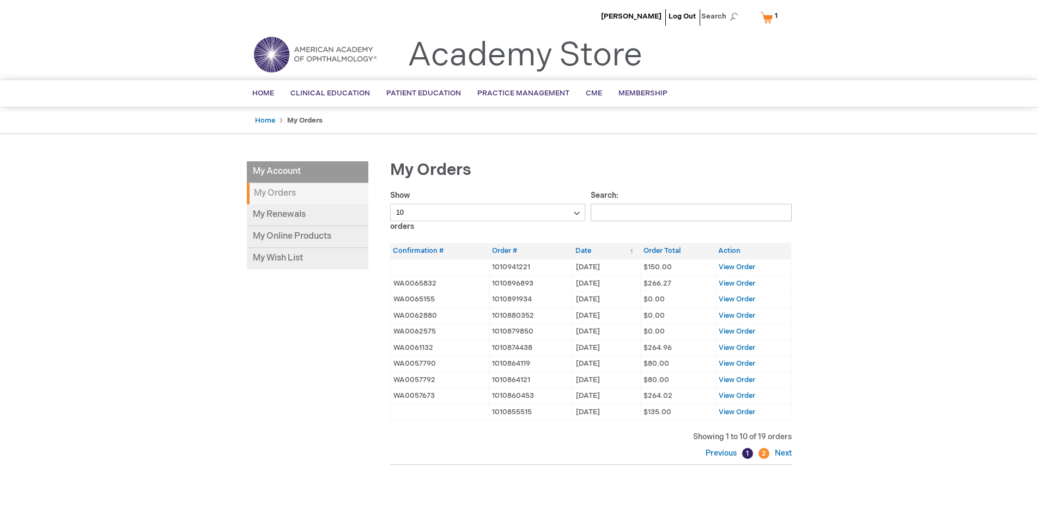
click at [289, 188] on strong "My Orders" at bounding box center [307, 193] width 121 height 21
click at [292, 212] on link "My Renewals" at bounding box center [307, 215] width 121 height 22
click at [266, 90] on span "Home" at bounding box center [263, 93] width 22 height 9
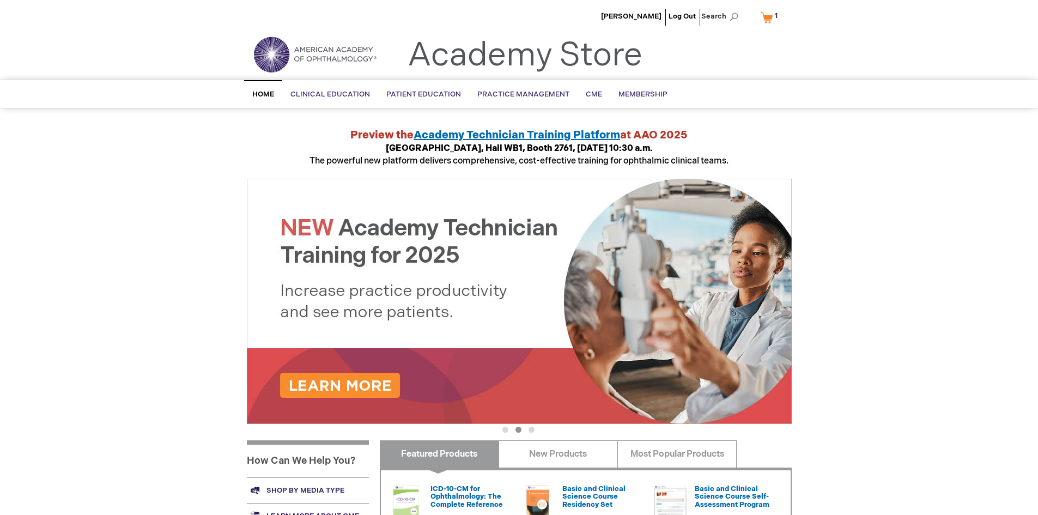
drag, startPoint x: 796, startPoint y: 466, endPoint x: 802, endPoint y: 427, distance: 39.7
click at [797, 463] on main "Academy Store | American Academy of Ophthalmology Preview the Academy Technicia…" at bounding box center [519, 375] width 561 height 516
click at [637, 10] on li "[PERSON_NAME]" at bounding box center [631, 16] width 66 height 33
click at [653, 13] on span "[PERSON_NAME]" at bounding box center [631, 16] width 60 height 9
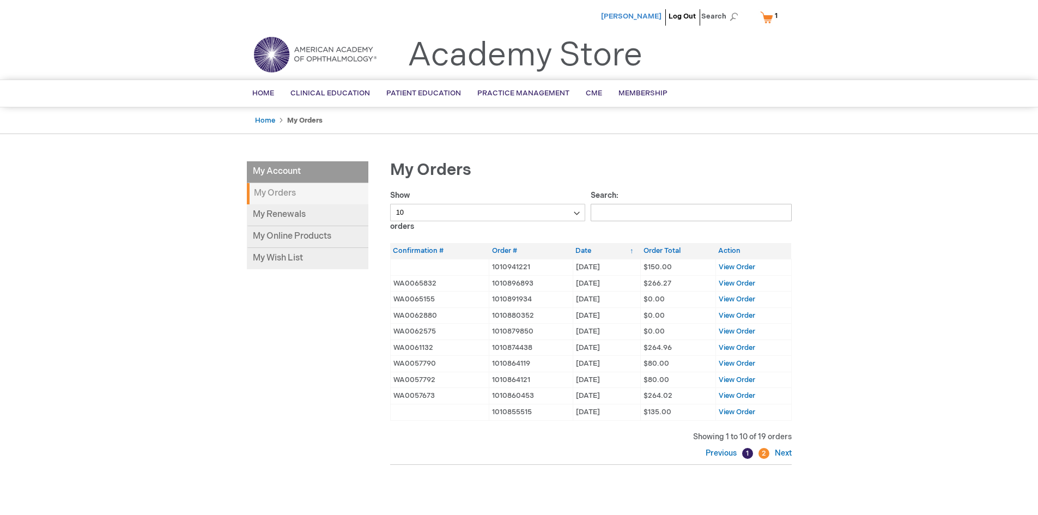
click at [645, 15] on span "[PERSON_NAME]" at bounding box center [631, 16] width 60 height 9
drag, startPoint x: 643, startPoint y: 92, endPoint x: 624, endPoint y: 112, distance: 27.0
click at [643, 92] on span "Membership" at bounding box center [642, 93] width 49 height 9
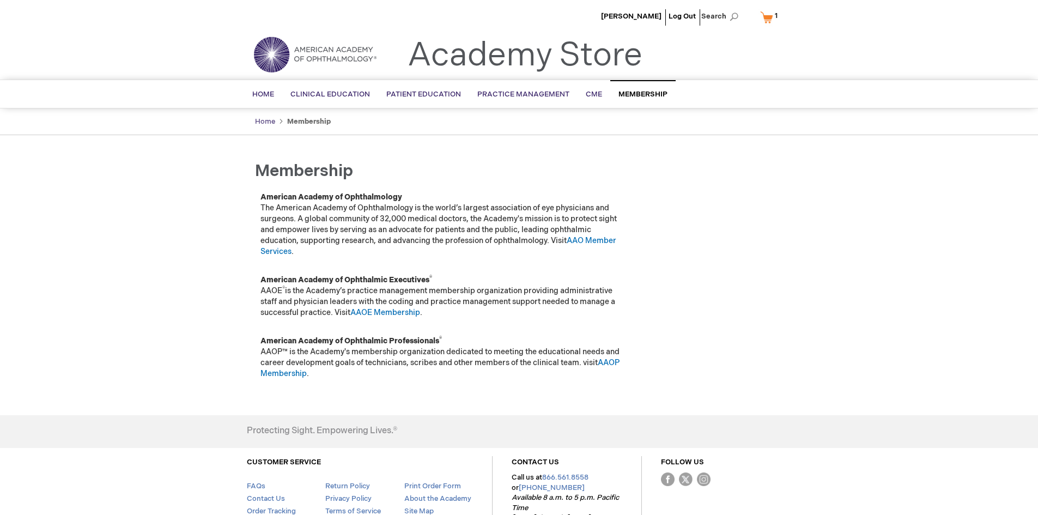
click at [269, 119] on link "Home" at bounding box center [265, 121] width 20 height 9
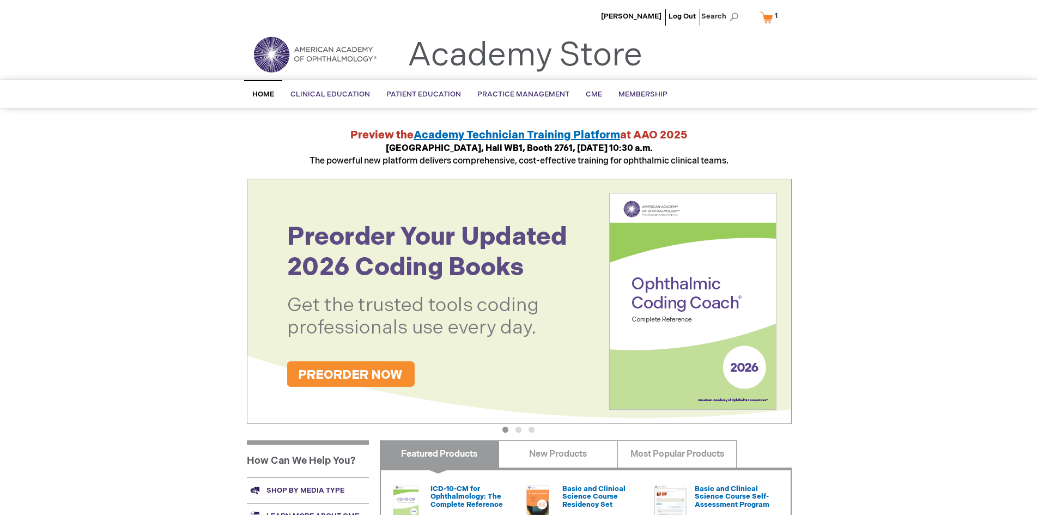
click at [266, 89] on link "Home" at bounding box center [263, 94] width 38 height 28
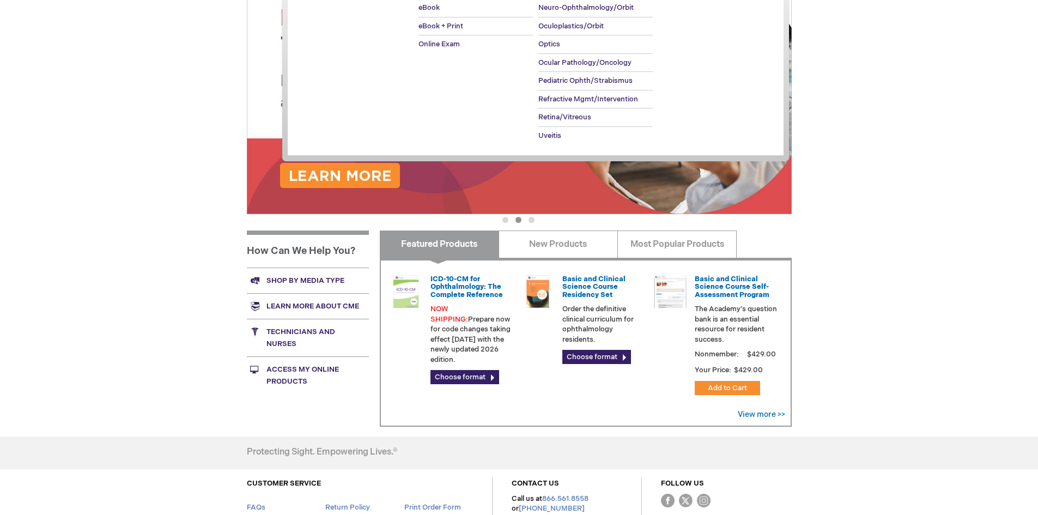
scroll to position [72, 0]
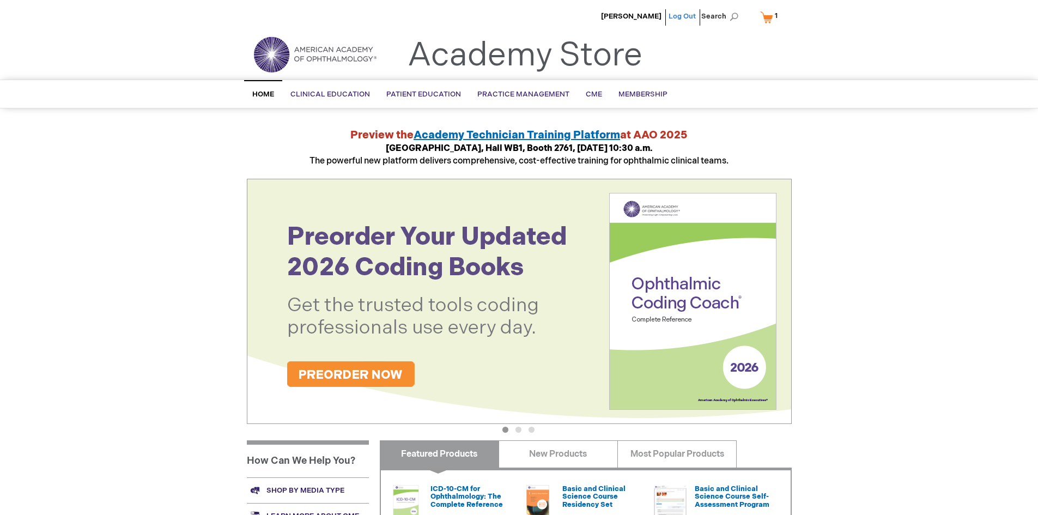
click at [680, 12] on link "Log Out" at bounding box center [681, 16] width 27 height 9
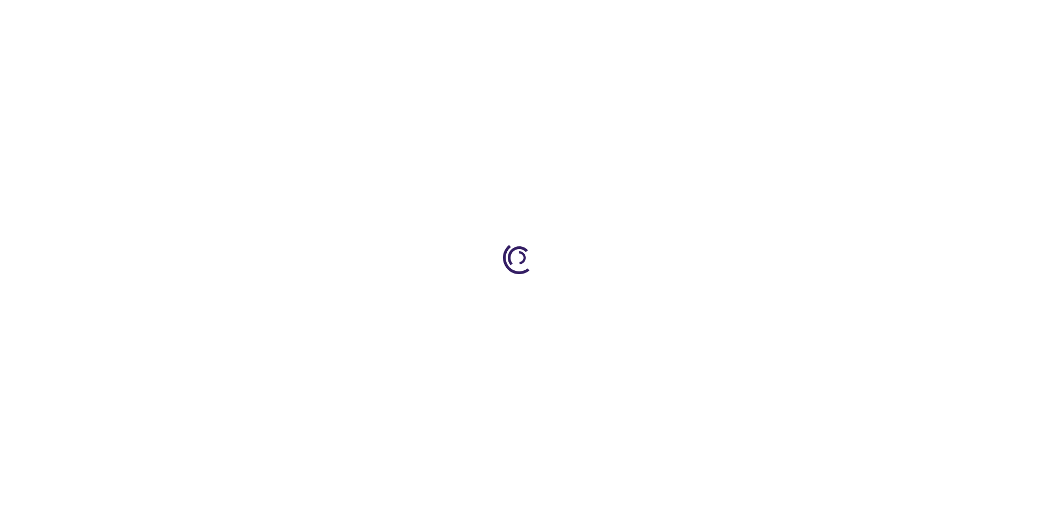
scroll to position [205, 0]
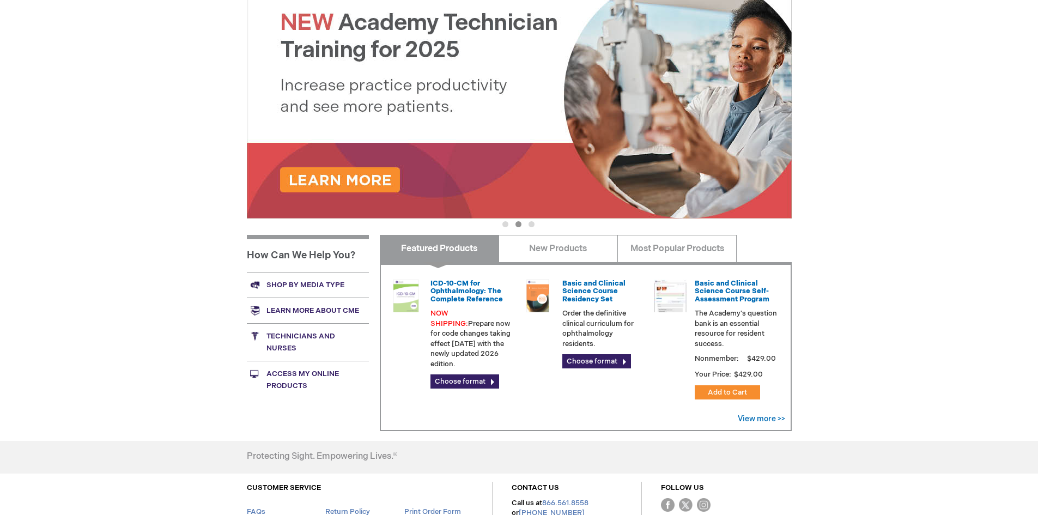
click at [291, 338] on link "Technicians and nurses" at bounding box center [308, 342] width 122 height 38
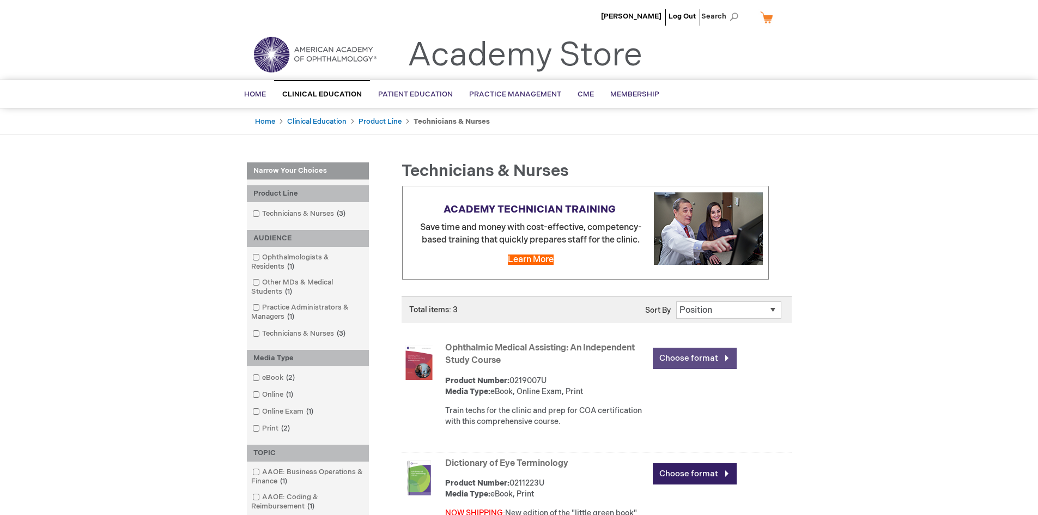
click at [695, 351] on link "Choose format" at bounding box center [694, 357] width 84 height 21
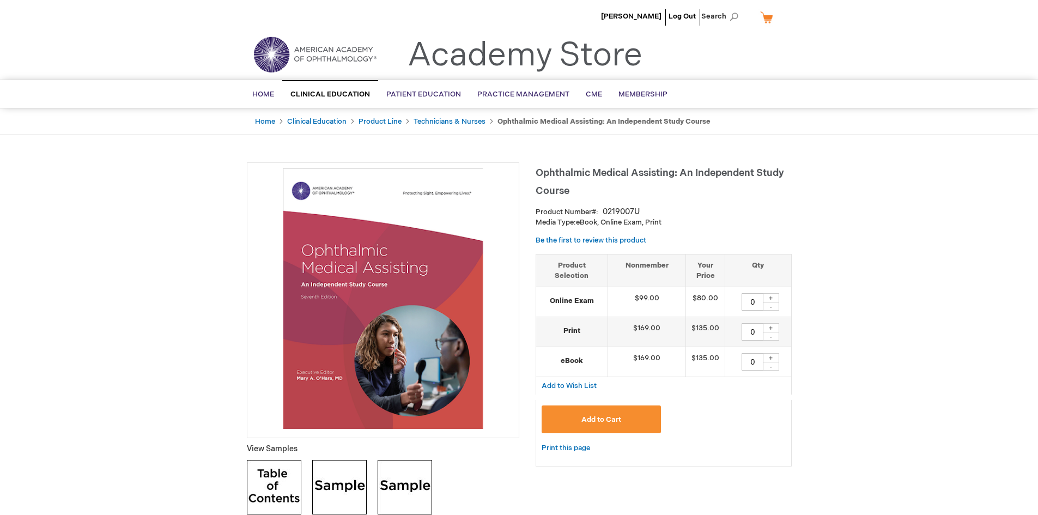
click at [770, 297] on div "+" at bounding box center [770, 297] width 16 height 9
type input "1"
click at [585, 421] on span "Add to Cart" at bounding box center [601, 419] width 40 height 9
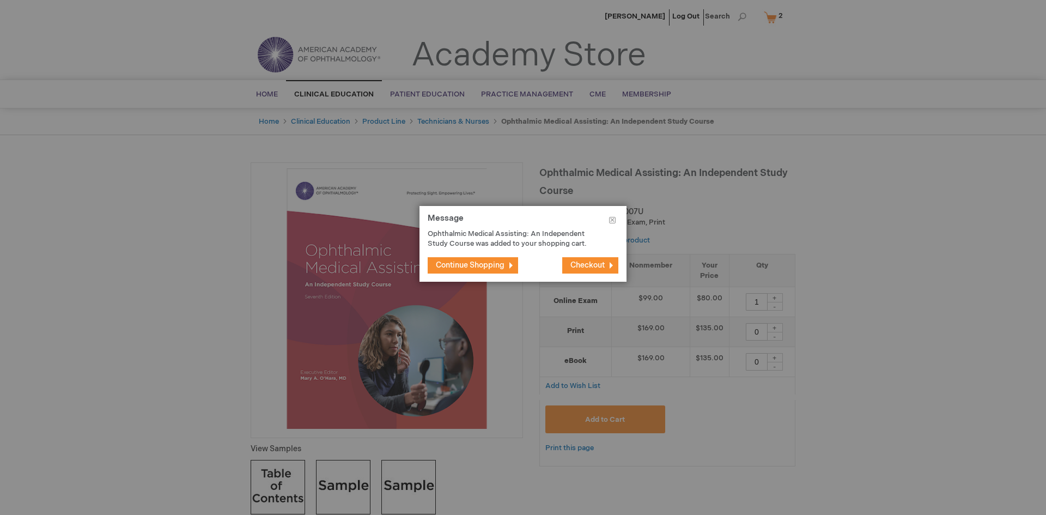
click at [600, 265] on span "Checkout" at bounding box center [587, 264] width 34 height 9
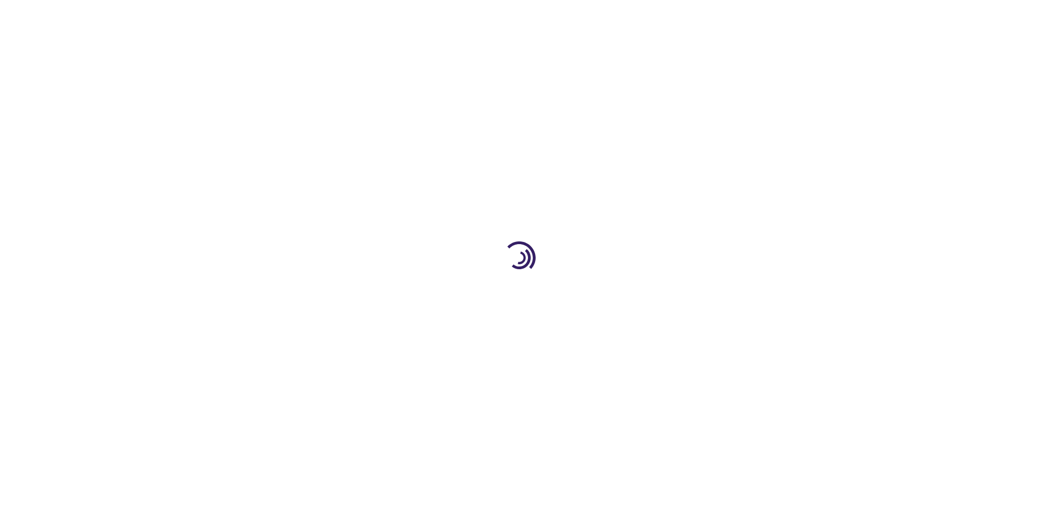
select select "US"
select select "29"
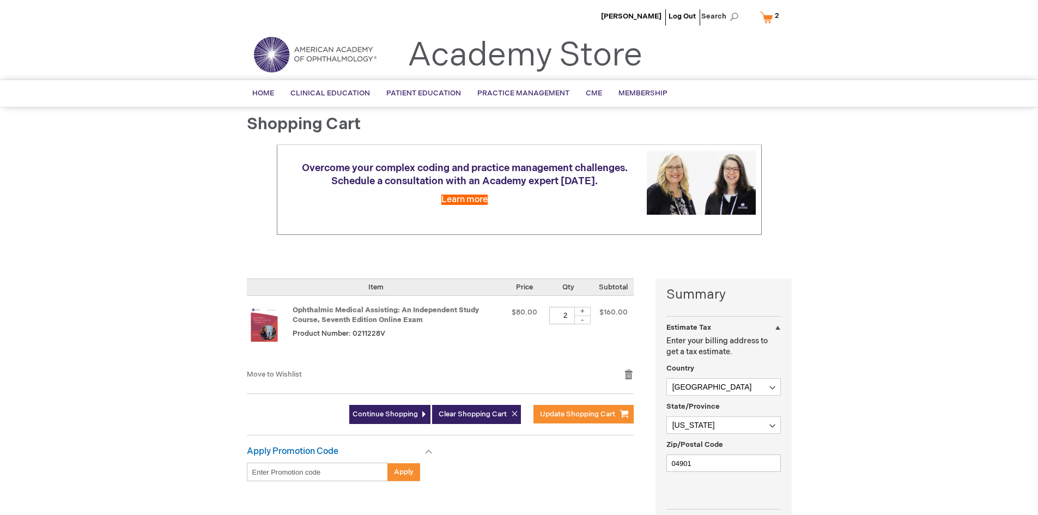
click at [583, 319] on div "-" at bounding box center [582, 319] width 16 height 9
type input "1"
click at [574, 412] on span "Update Shopping Cart" at bounding box center [577, 414] width 75 height 9
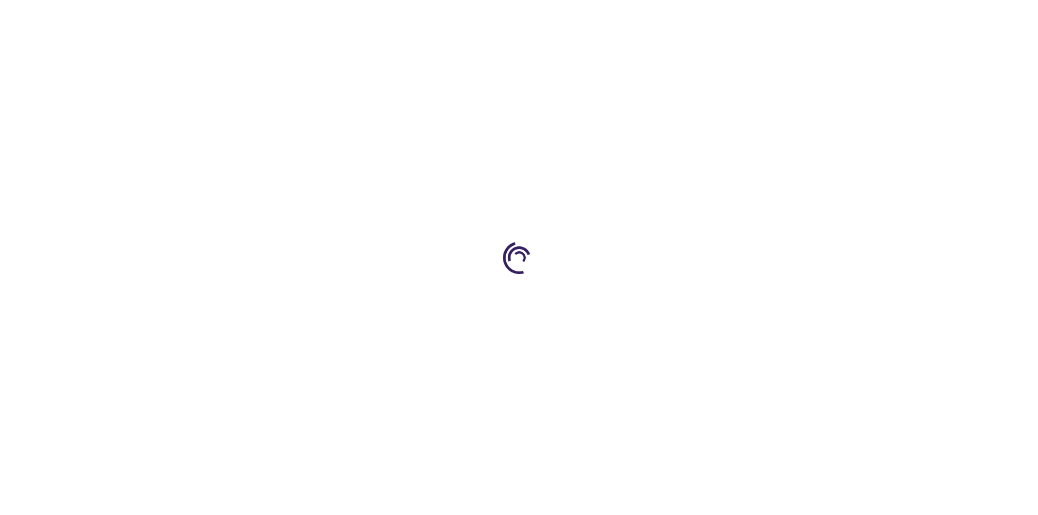
select select "US"
select select "29"
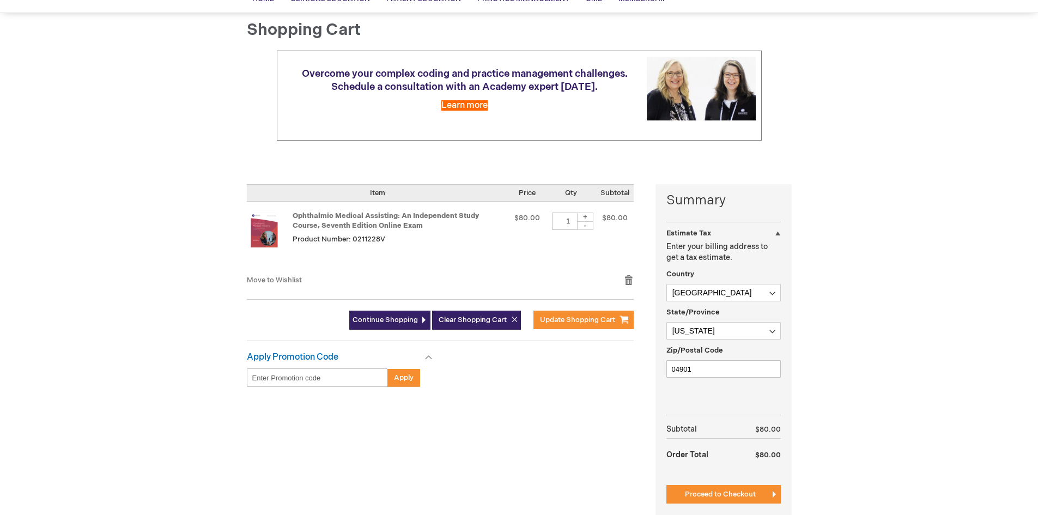
scroll to position [95, 0]
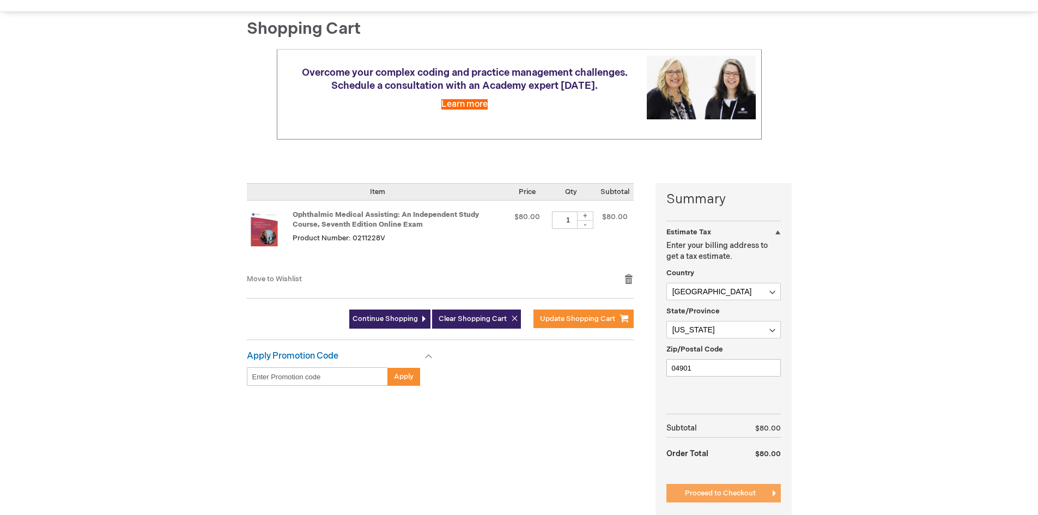
click at [729, 492] on span "Proceed to Checkout" at bounding box center [720, 493] width 71 height 9
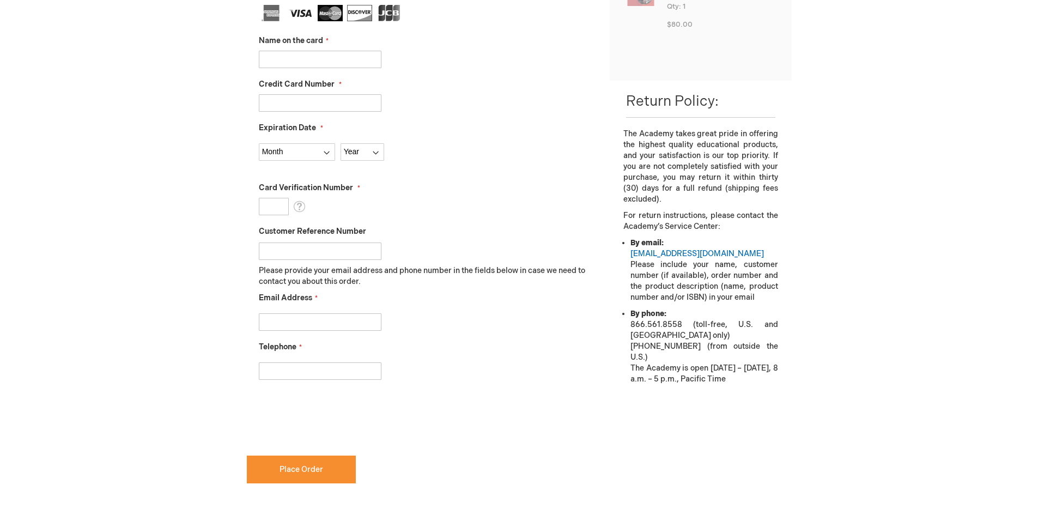
scroll to position [326, 0]
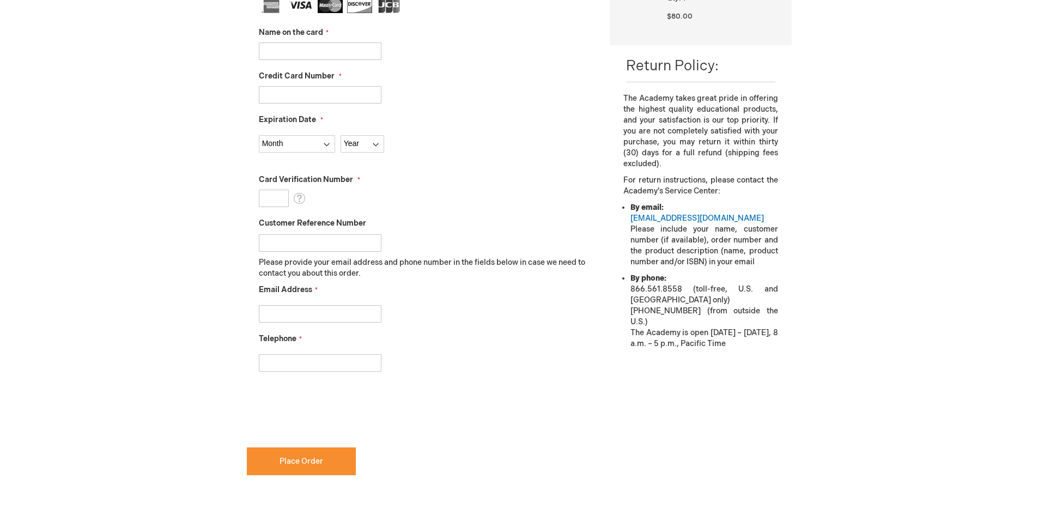
click at [286, 42] on input "Name on the card" at bounding box center [320, 50] width 123 height 17
type input "[PERSON_NAME]"
click at [270, 89] on input "Credit Card Number" at bounding box center [320, 94] width 123 height 17
type input "[CREDIT_CARD_NUMBER]"
click at [331, 142] on select "Month [DATE] - [DATE] - [DATE] - [DATE] - [DATE] - [DATE] - [DATE] - [DATE] - […" at bounding box center [297, 143] width 76 height 17
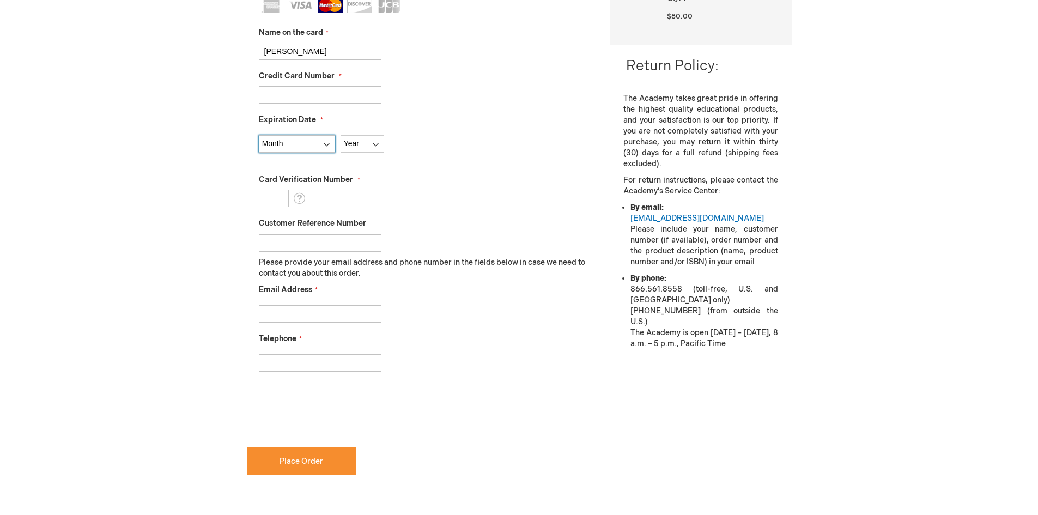
select select "11"
click at [259, 135] on select "Month [DATE] - [DATE] - [DATE] - [DATE] - [DATE] - [DATE] - [DATE] - [DATE] - […" at bounding box center [297, 143] width 76 height 17
click at [377, 140] on select "Year [DATE] 2026 2027 2028 2029 2030 2031 2032 2033 2034 2035" at bounding box center [362, 143] width 44 height 17
select select "2026"
click at [340, 135] on select "Year [DATE] 2026 2027 2028 2029 2030 2031 2032 2033 2034 2035" at bounding box center [362, 143] width 44 height 17
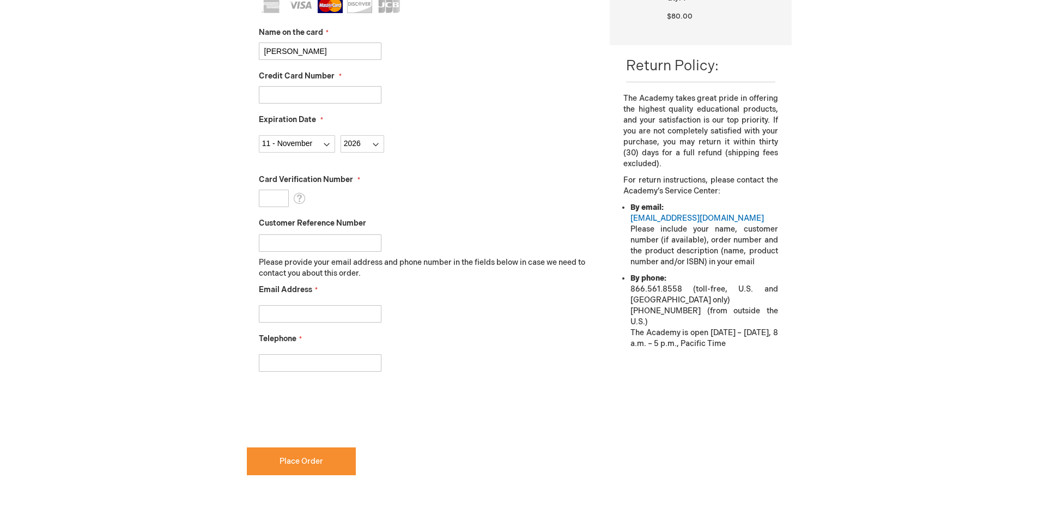
click at [281, 197] on input "Card Verification Number" at bounding box center [274, 198] width 30 height 17
type input "326"
click at [535, 371] on div at bounding box center [426, 360] width 335 height 23
click at [263, 312] on input "Email Address" at bounding box center [320, 313] width 123 height 17
type input "[EMAIL_ADDRESS][DOMAIN_NAME]"
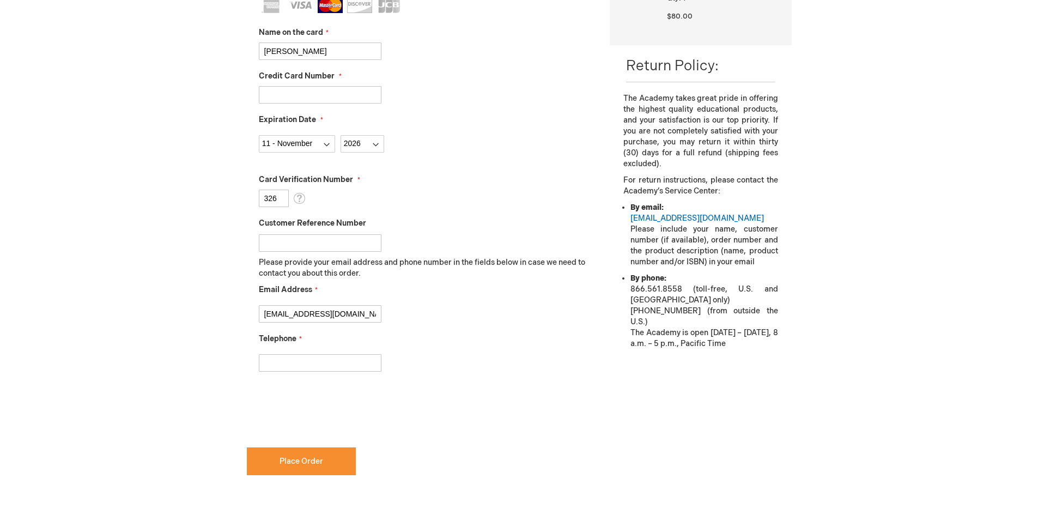
click at [301, 354] on input "Telephone" at bounding box center [320, 362] width 123 height 17
checkbox input "true"
click at [280, 457] on span "Place Order" at bounding box center [301, 460] width 44 height 9
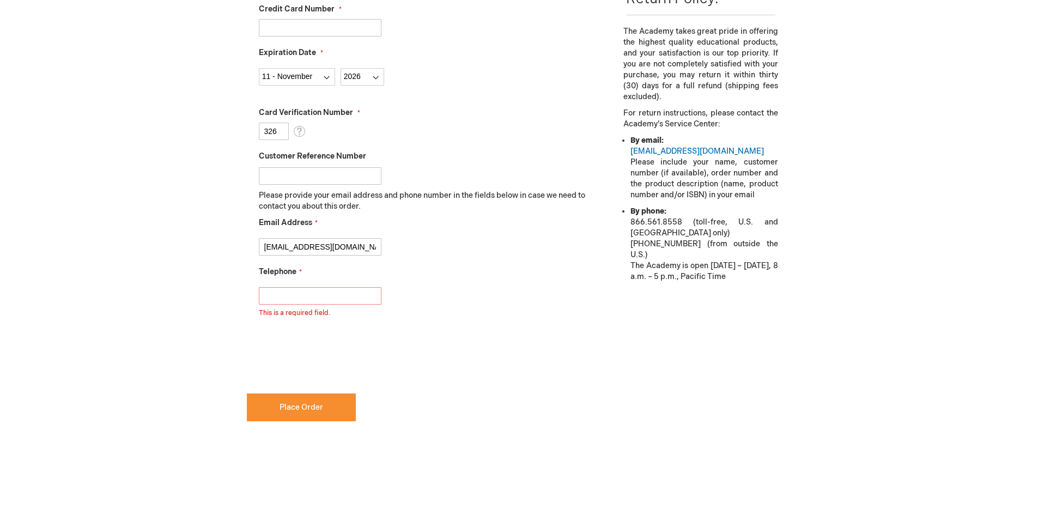
scroll to position [417, 0]
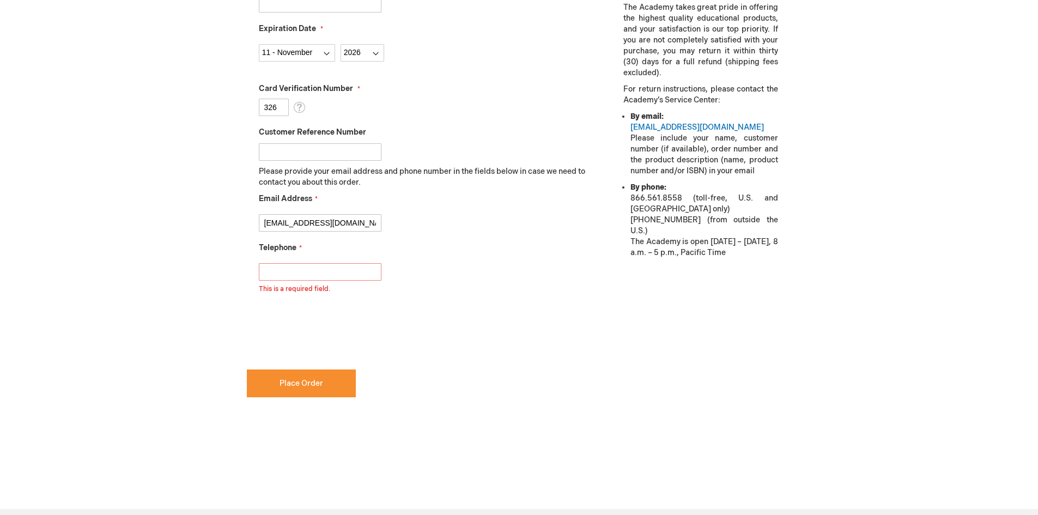
click at [263, 271] on input "Telephone" at bounding box center [320, 271] width 123 height 17
type input "[PHONE_NUMBER]"
click at [291, 376] on button "Place Order" at bounding box center [301, 383] width 109 height 28
